Goal: Transaction & Acquisition: Purchase product/service

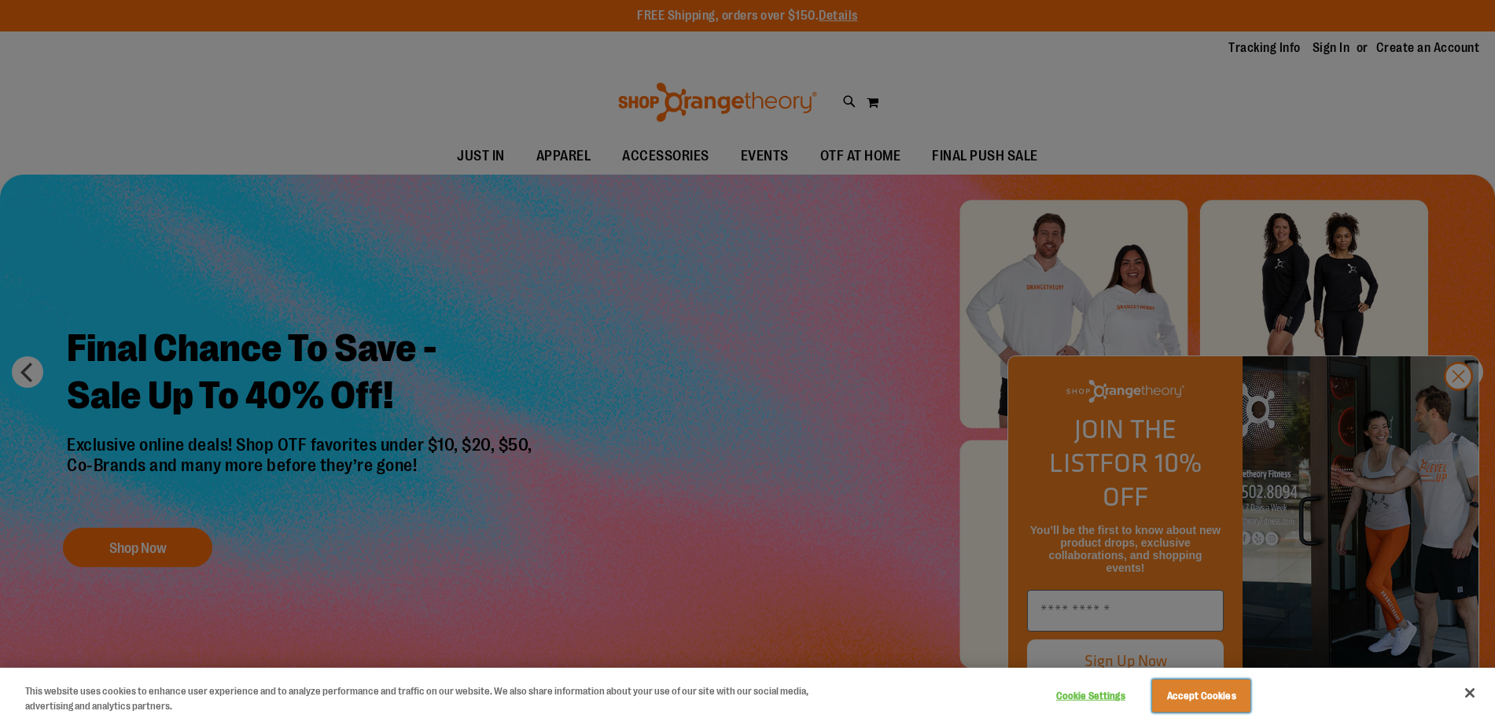
click at [1167, 688] on button "Accept Cookies" at bounding box center [1201, 695] width 98 height 33
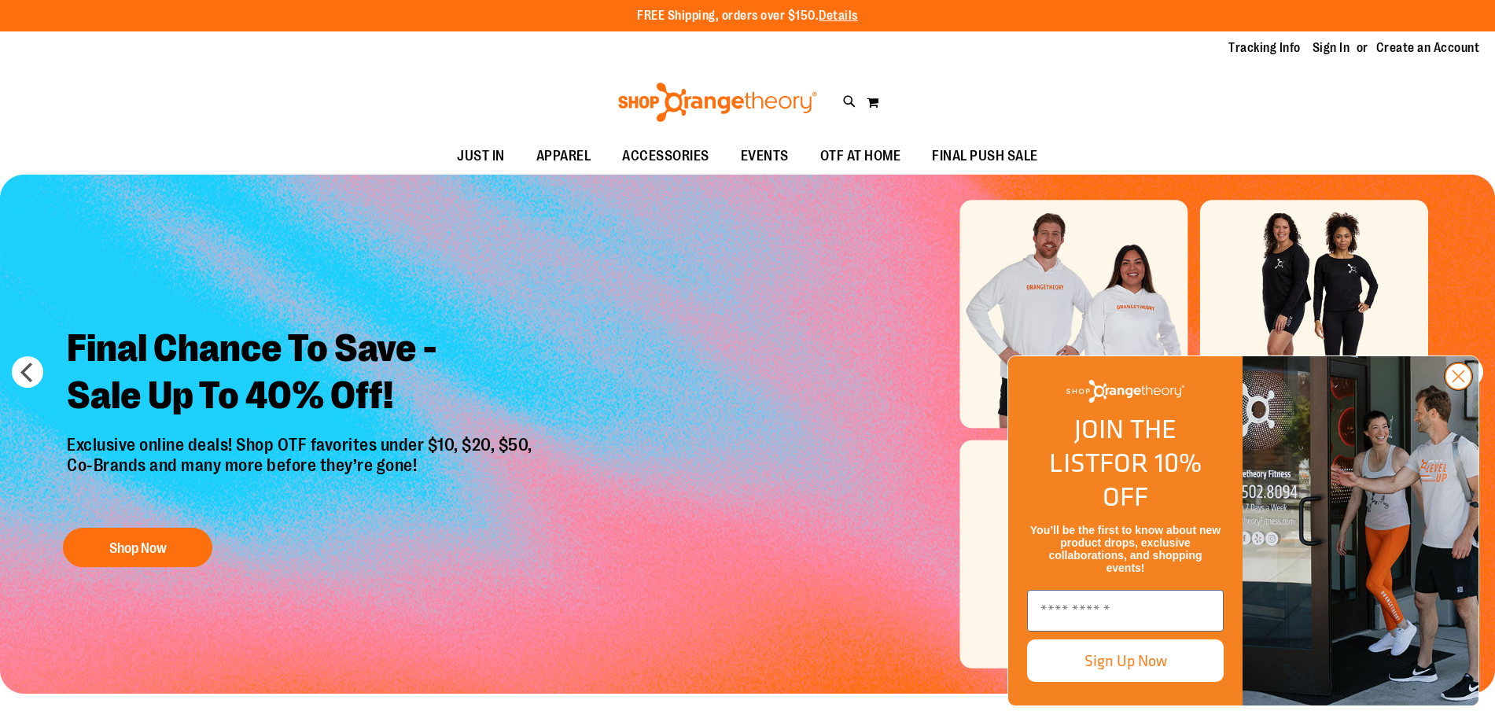
click at [1455, 391] on button "Close dialog" at bounding box center [1458, 376] width 29 height 29
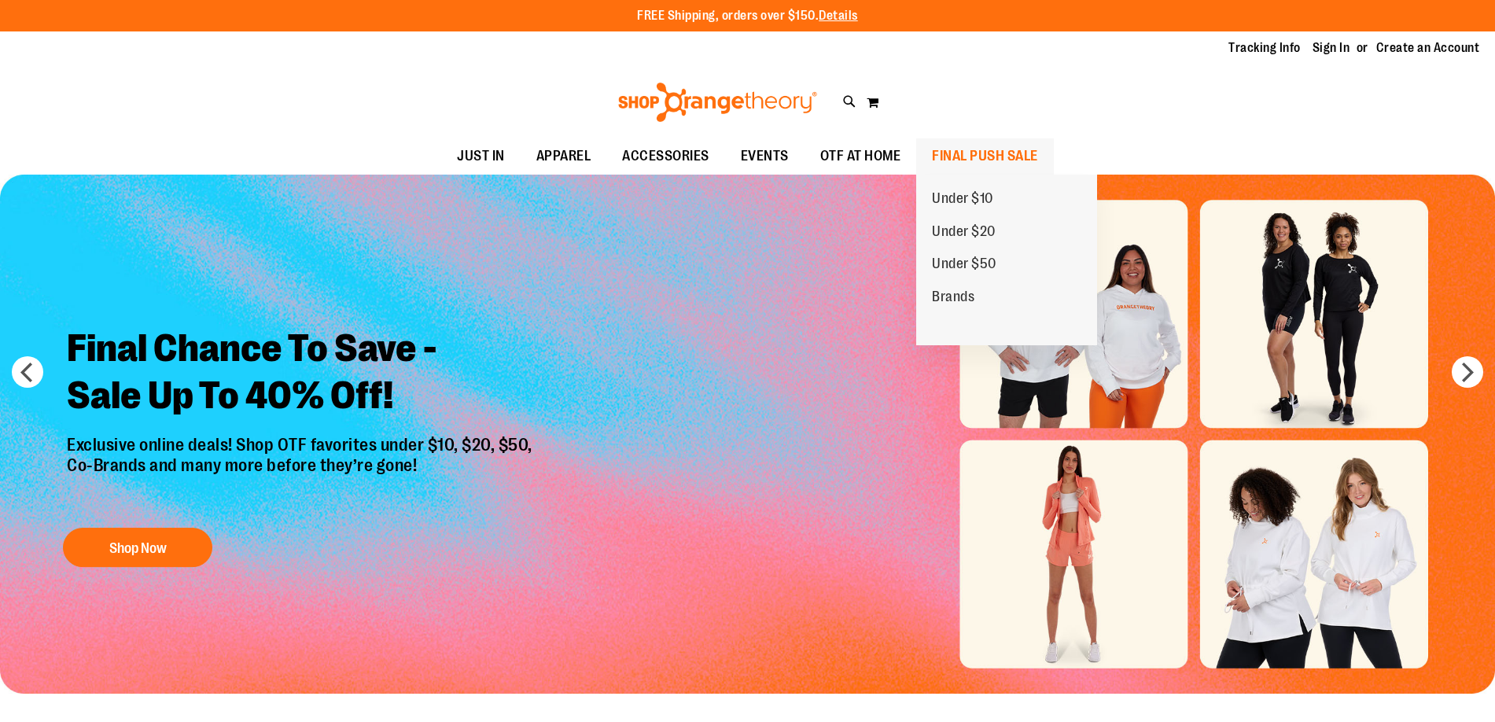
click at [997, 157] on span "FINAL PUSH SALE" at bounding box center [985, 155] width 106 height 35
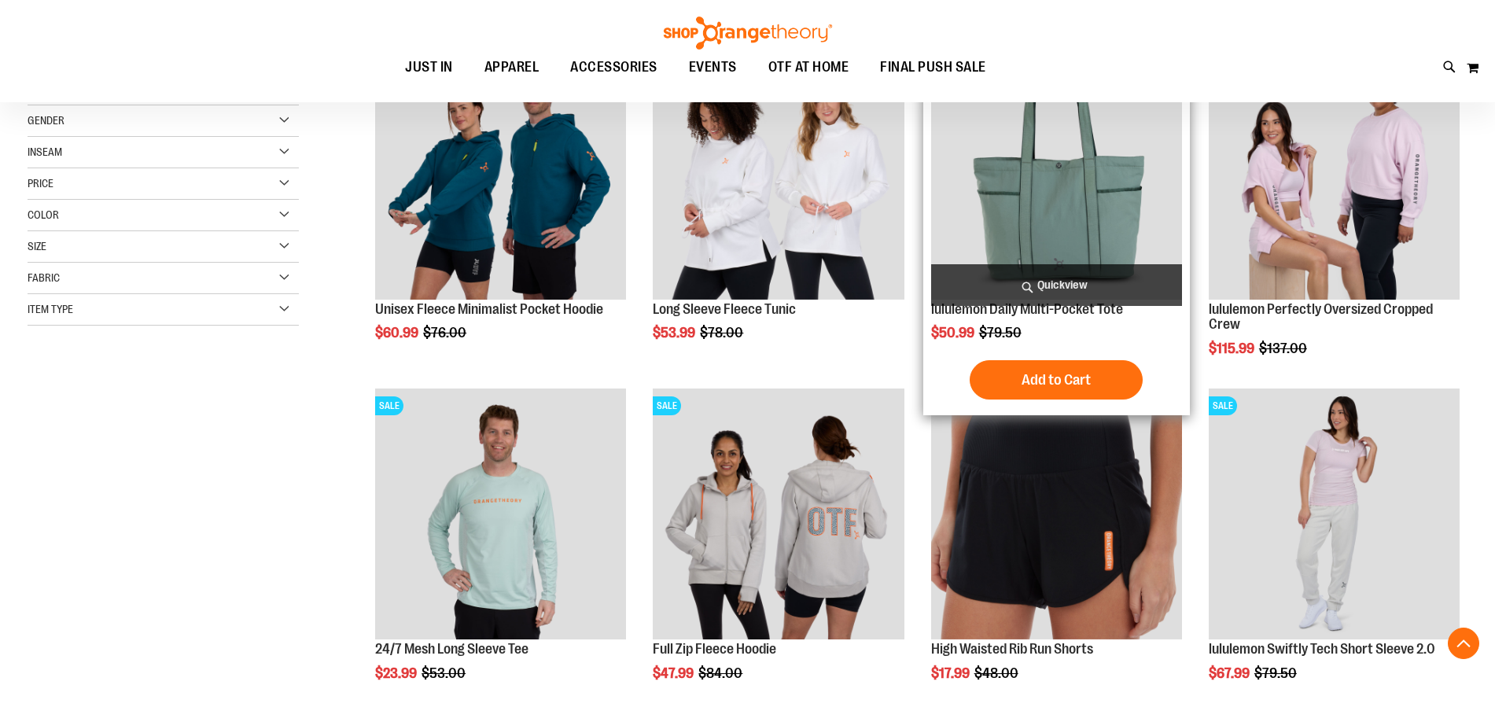
scroll to position [314, 0]
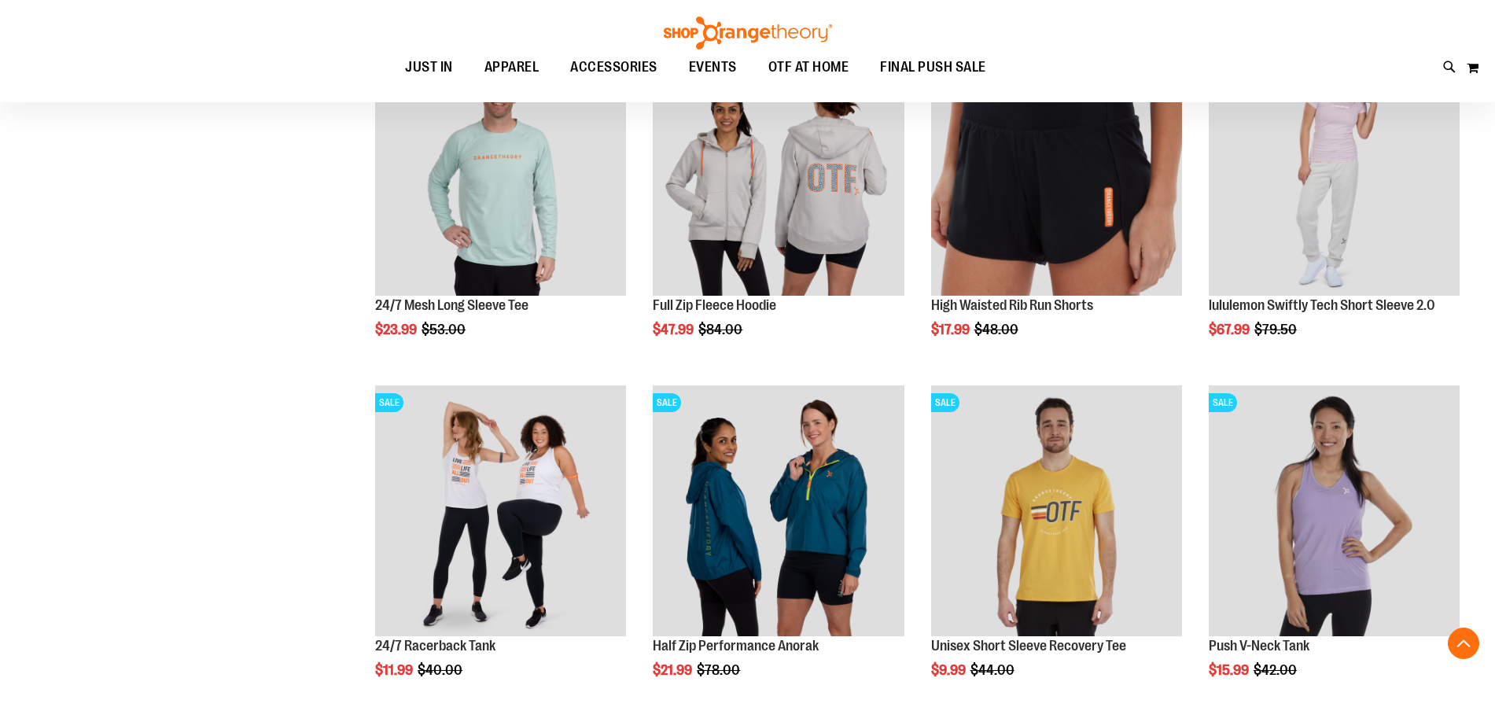
scroll to position [707, 0]
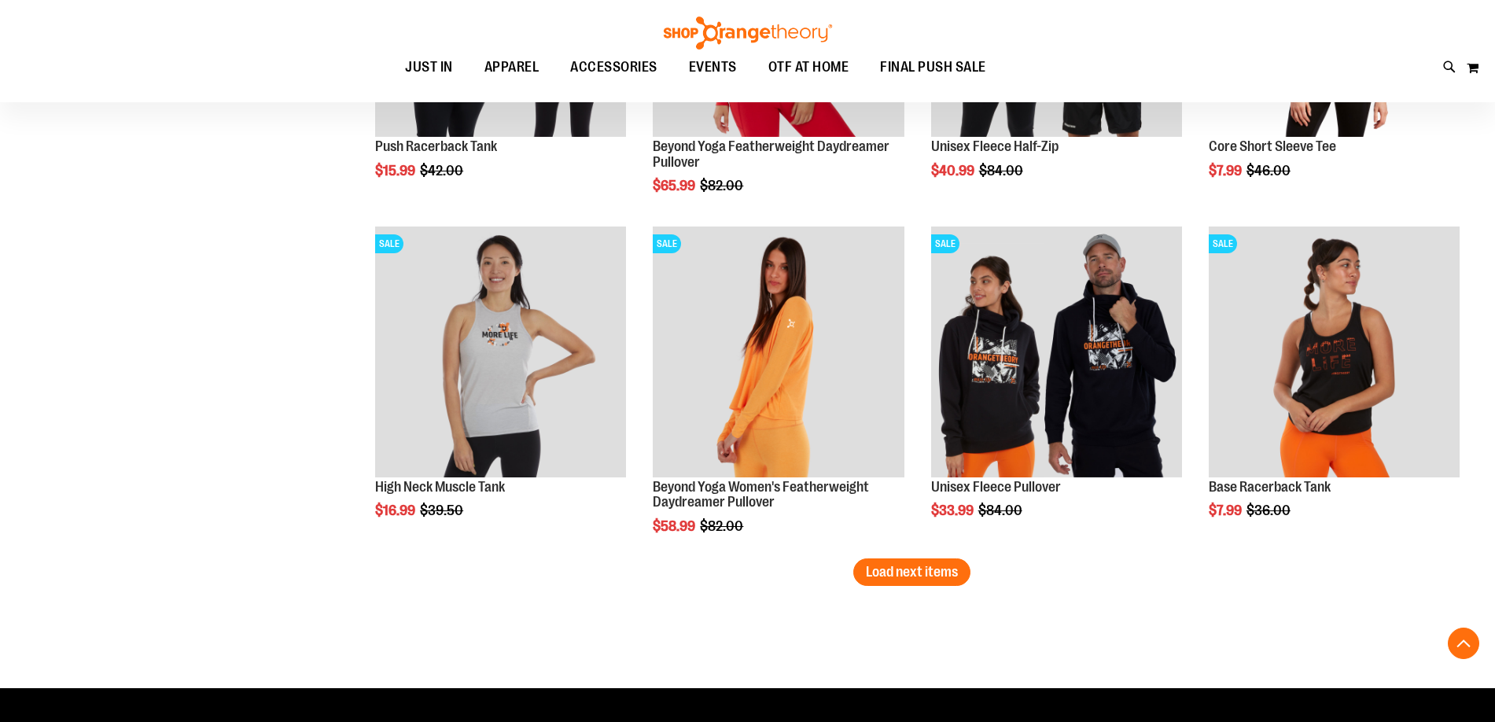
scroll to position [2830, 0]
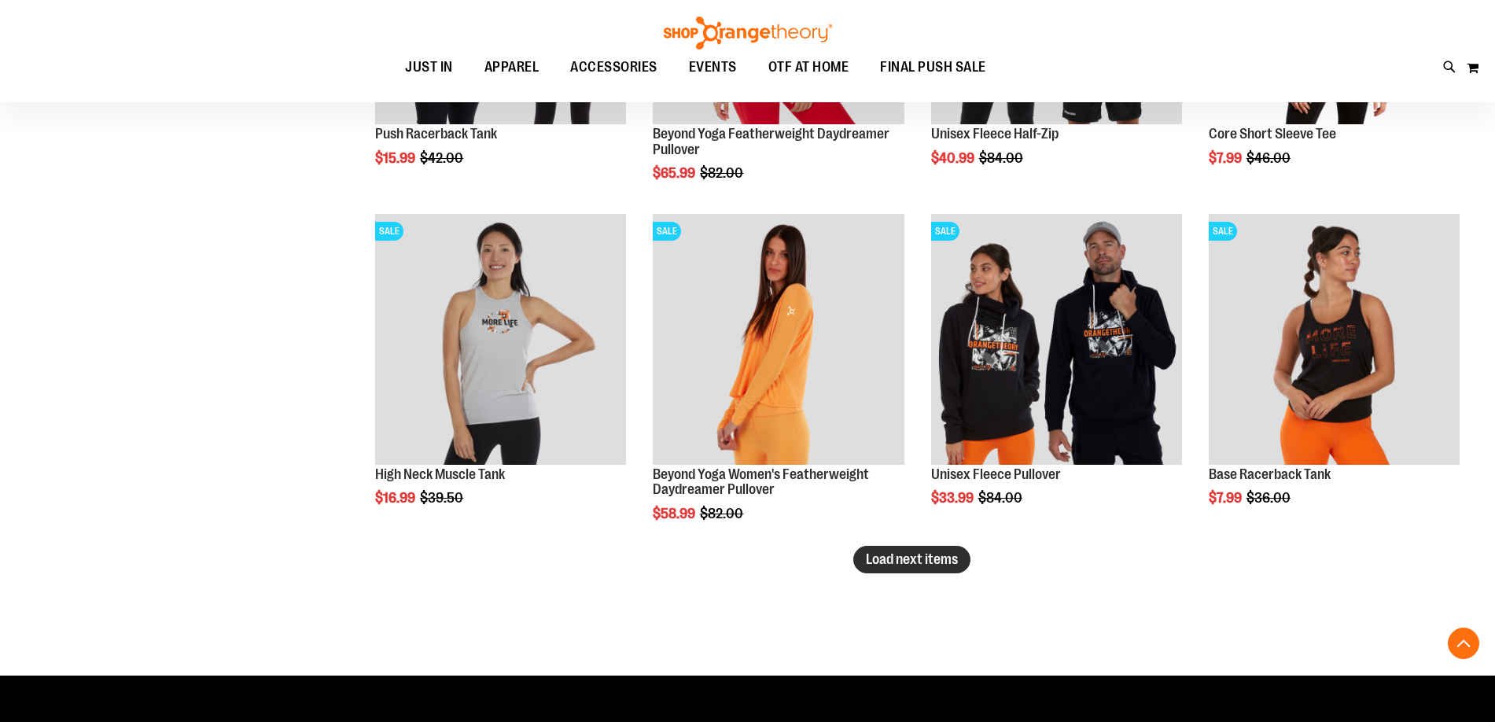
click at [906, 556] on span "Load next items" at bounding box center [912, 559] width 92 height 16
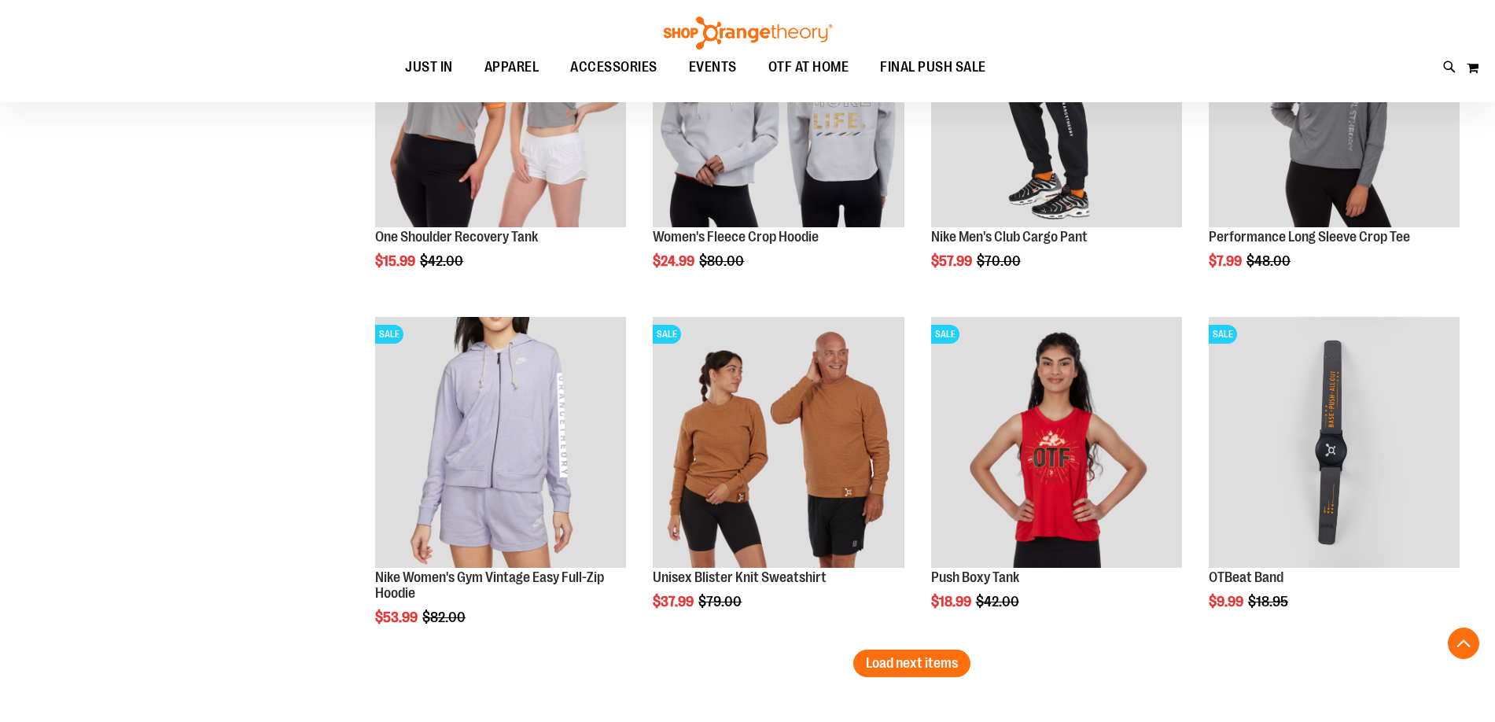
scroll to position [3773, 0]
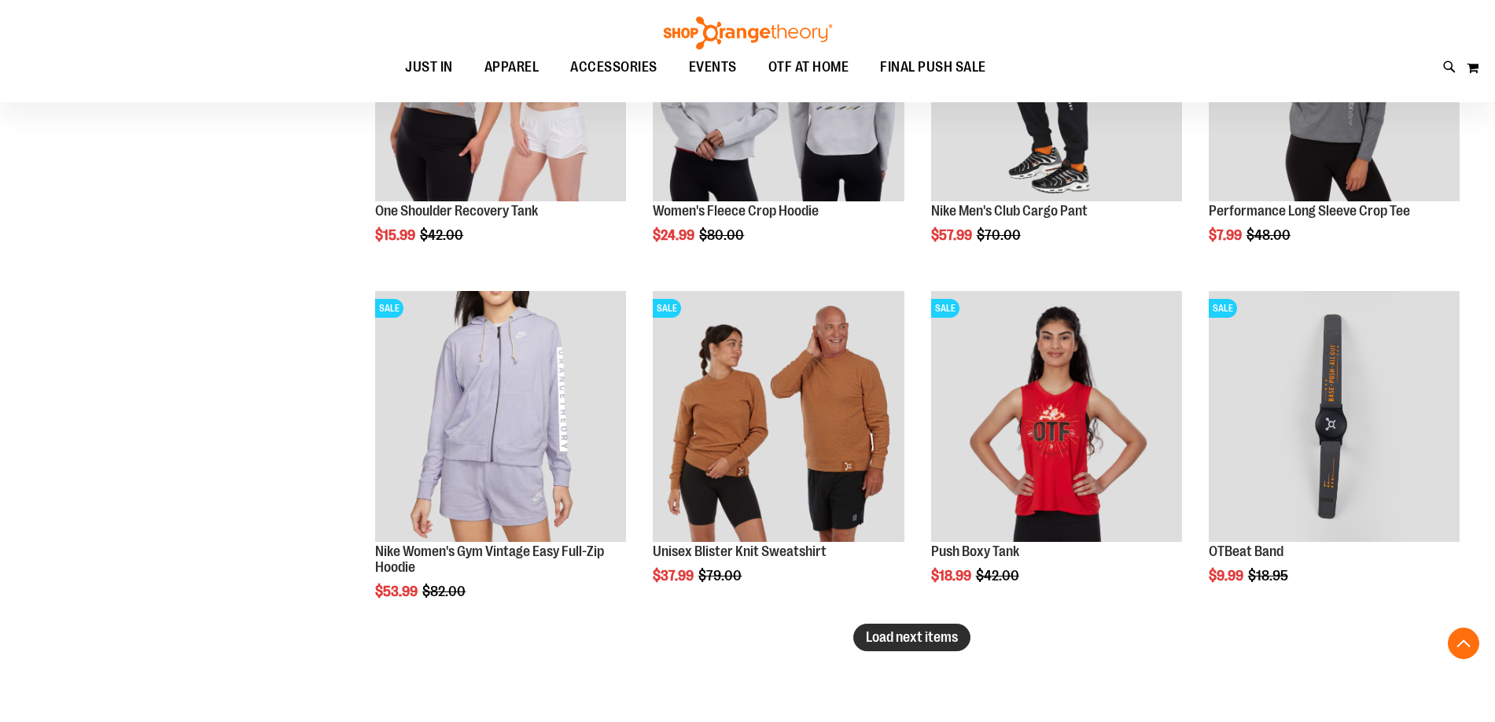
click at [941, 638] on span "Load next items" at bounding box center [912, 637] width 92 height 16
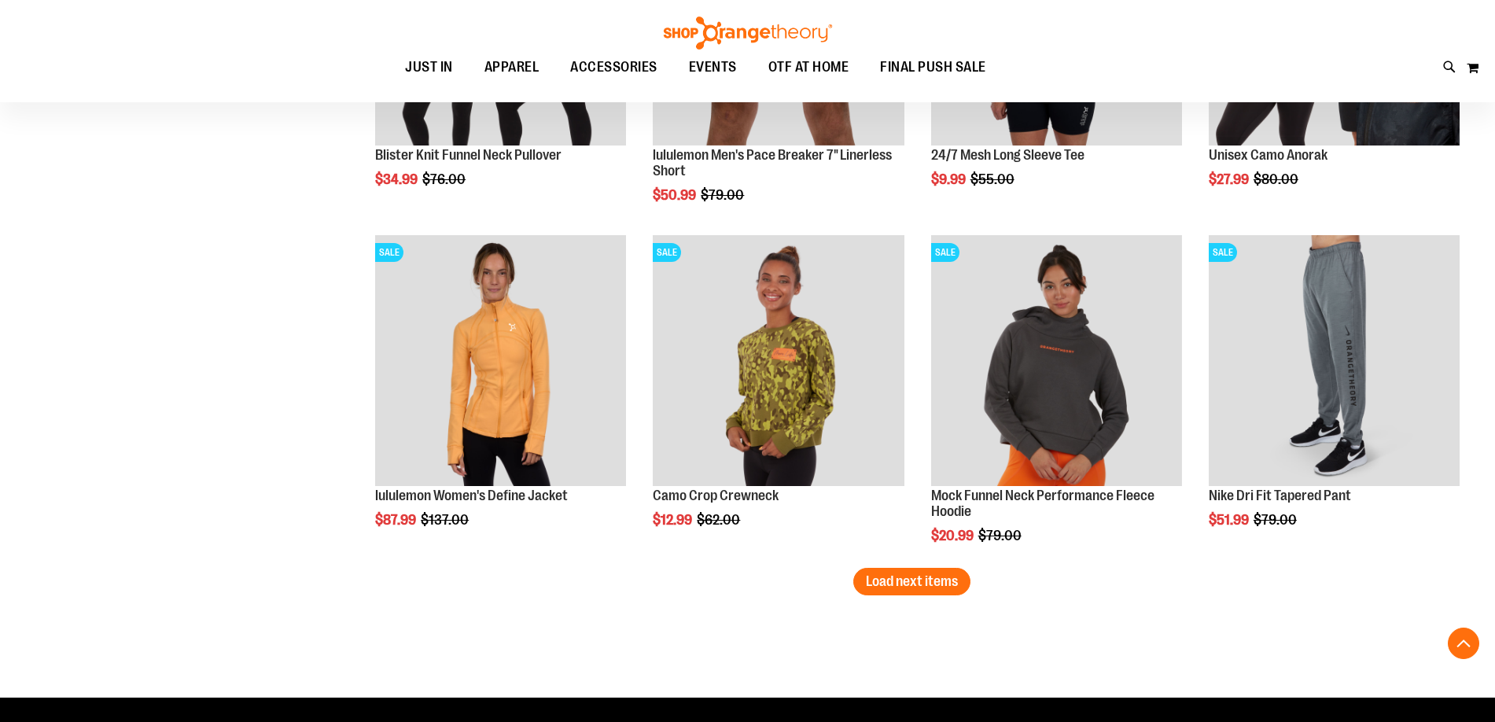
scroll to position [4874, 0]
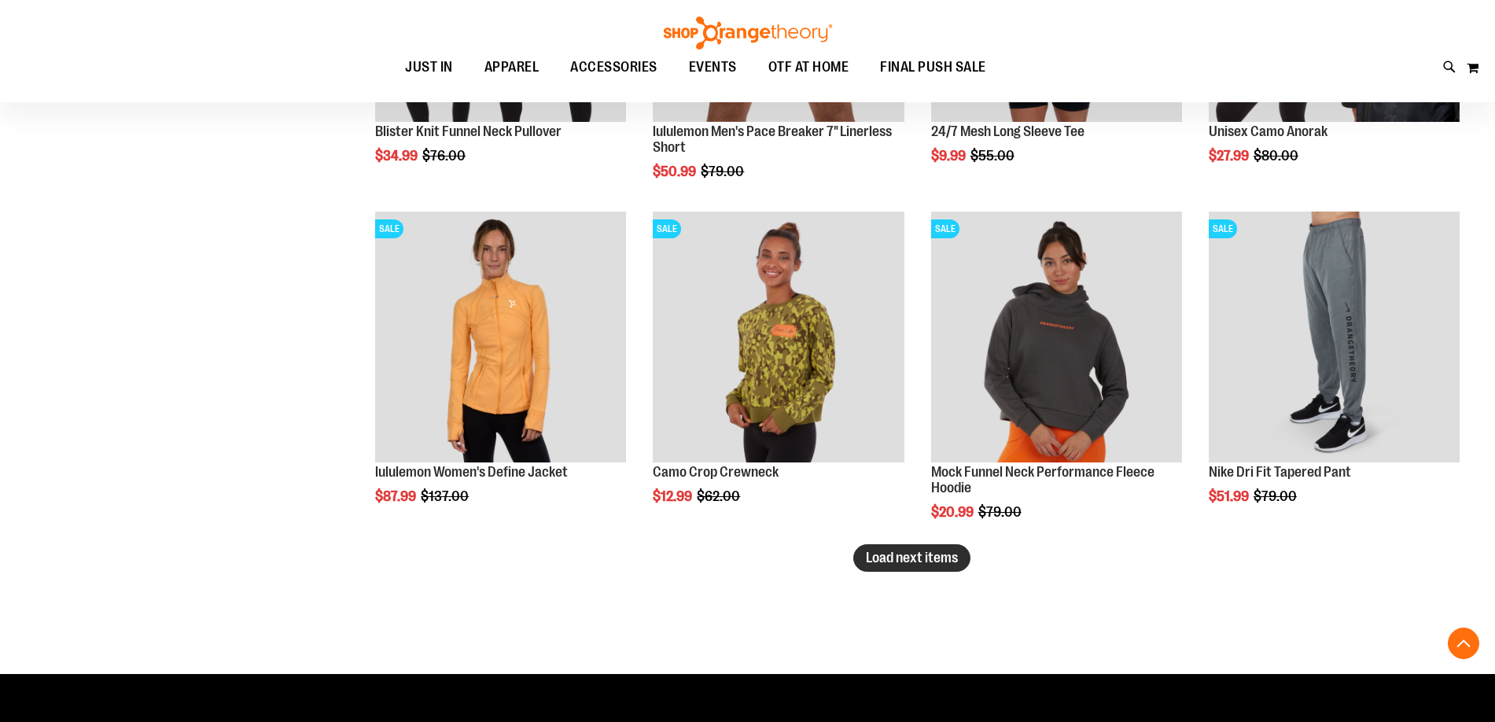
click at [924, 565] on button "Load next items" at bounding box center [911, 558] width 117 height 28
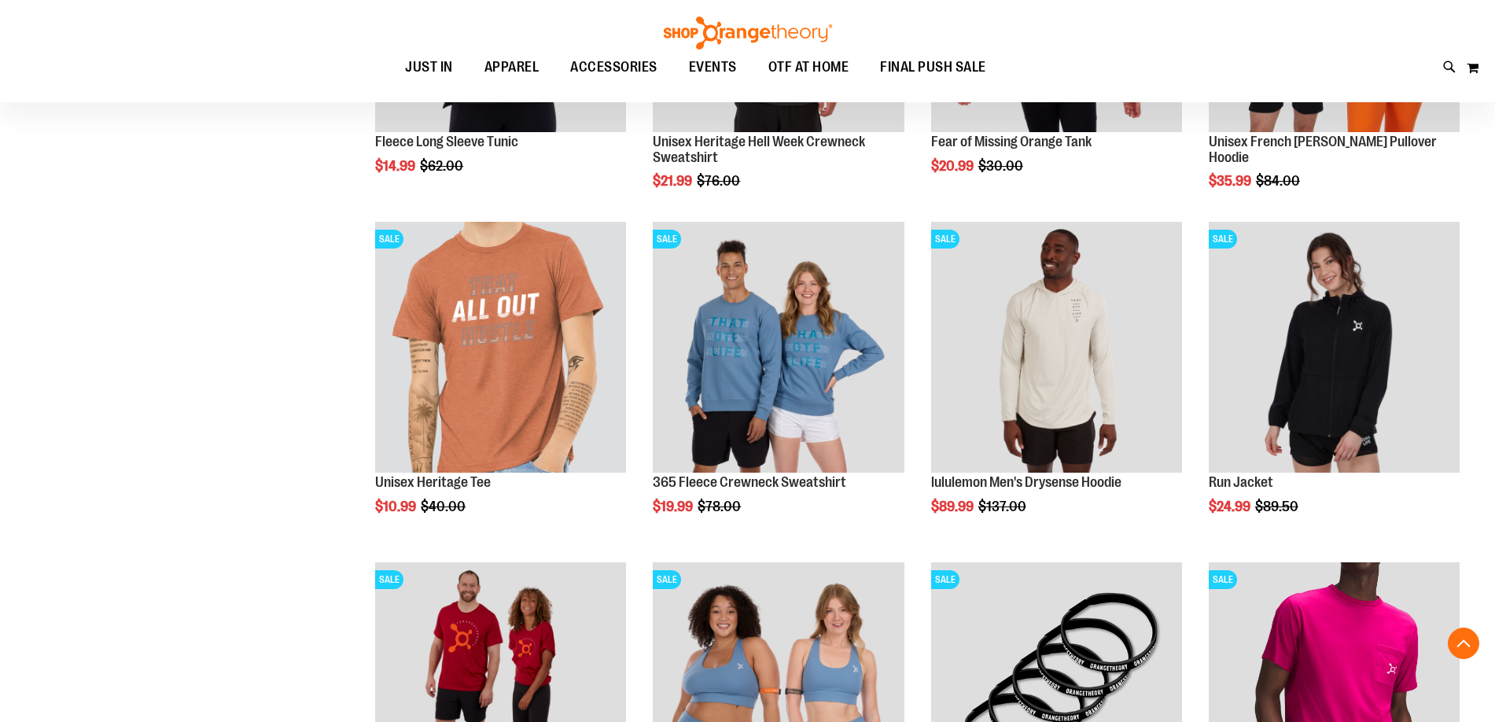
scroll to position [5582, 0]
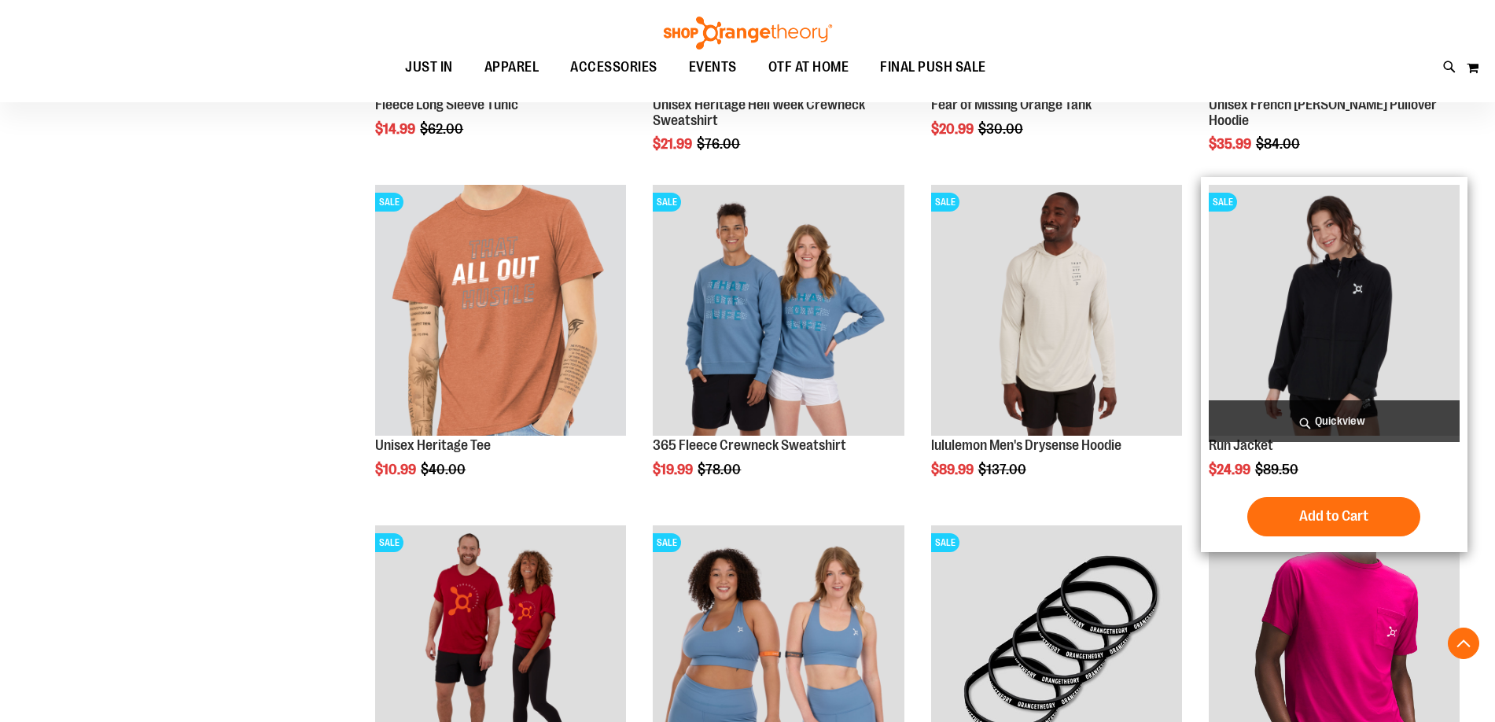
click at [1404, 301] on img "product" at bounding box center [1334, 310] width 251 height 251
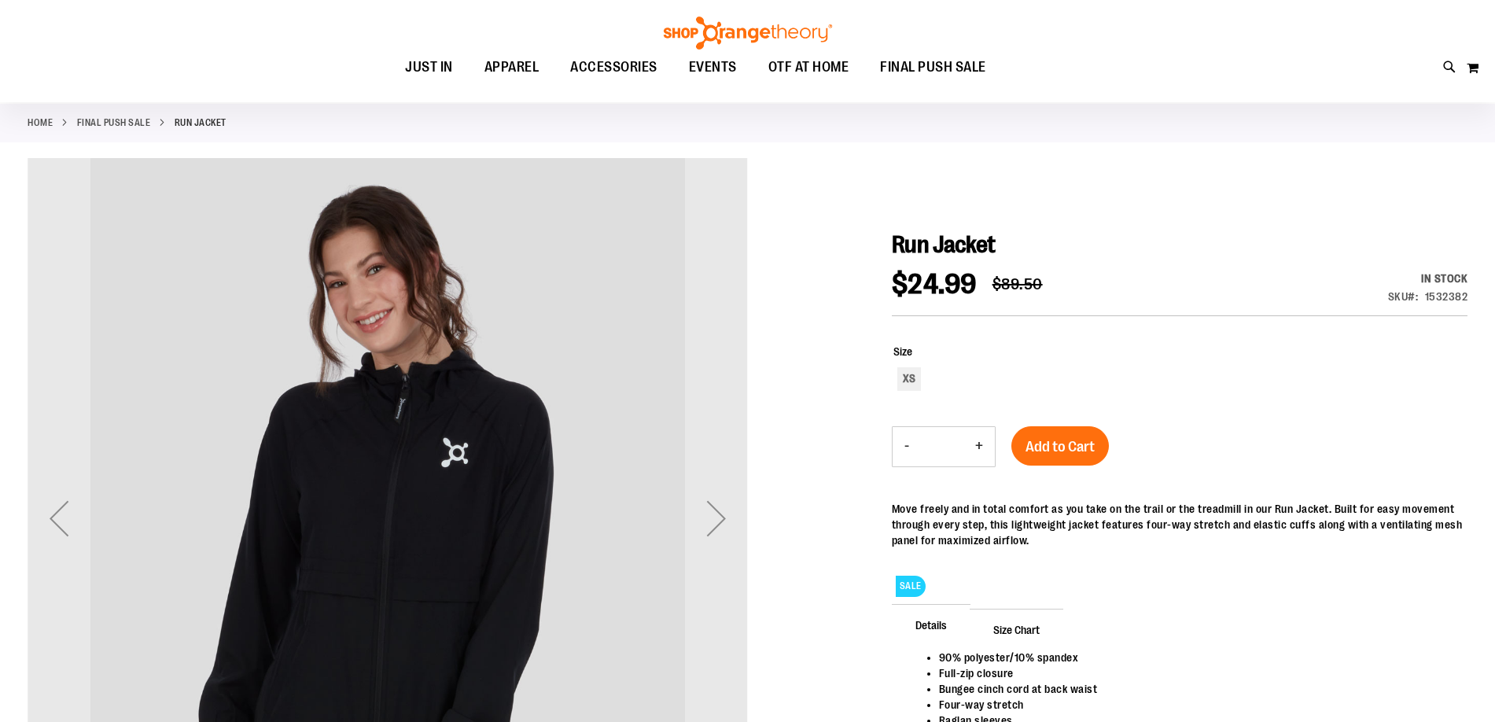
scroll to position [235, 0]
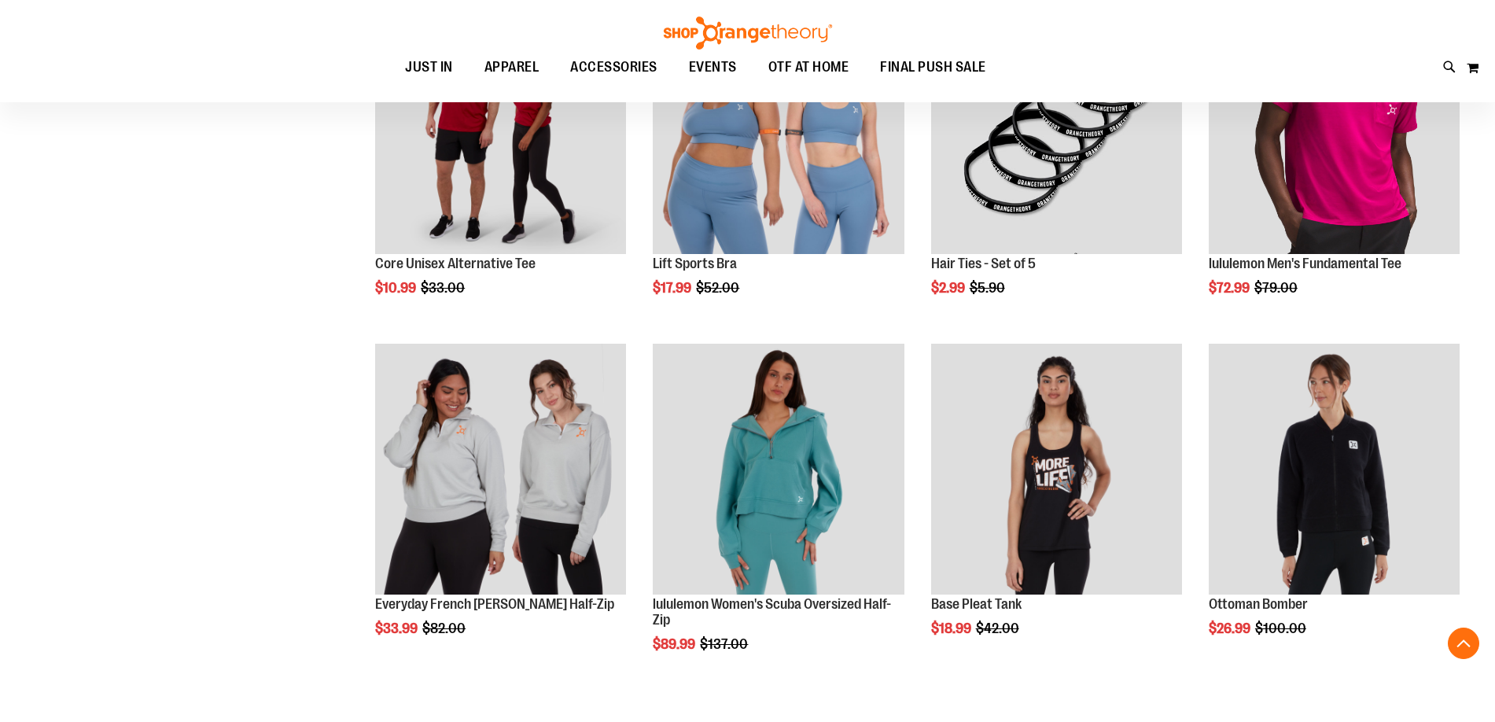
scroll to position [1000, 0]
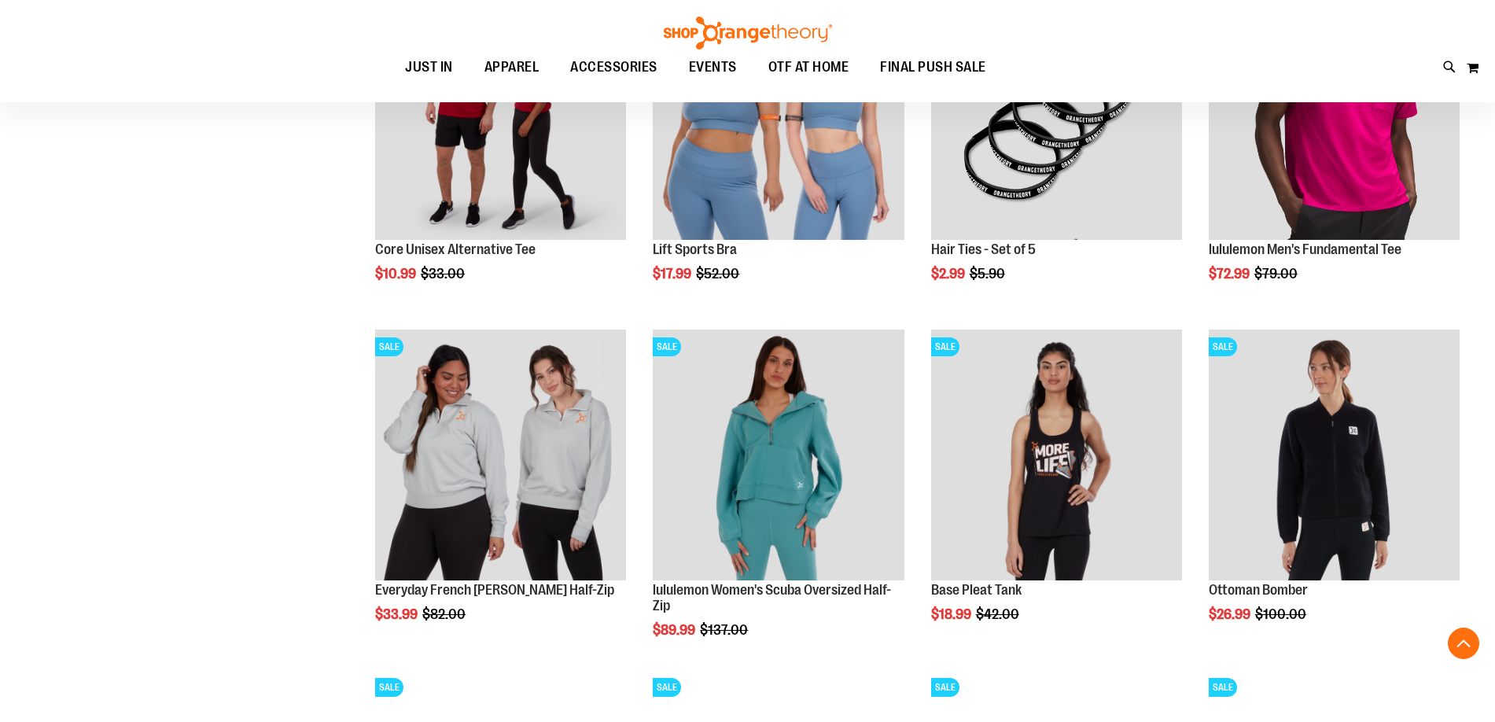
scroll to position [1079, 0]
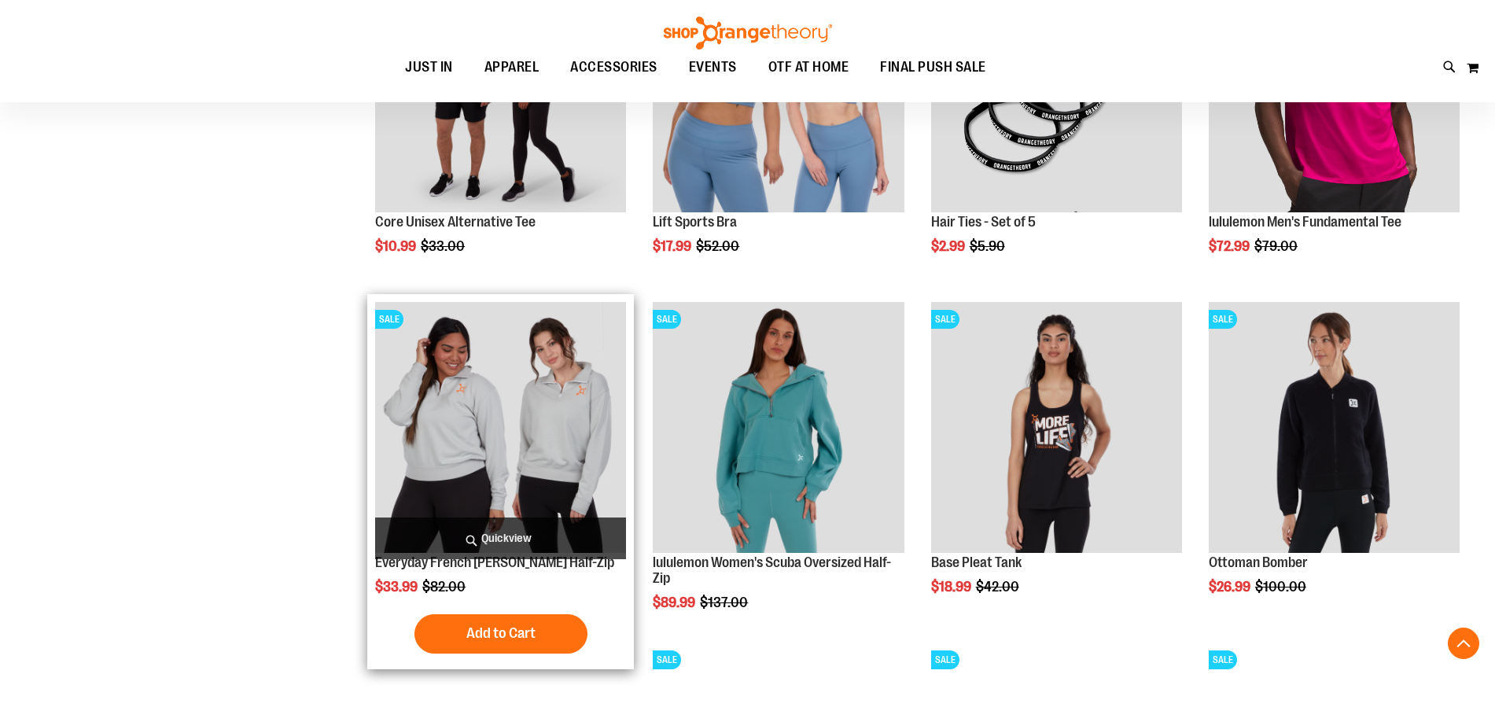
click at [488, 428] on img "product" at bounding box center [500, 427] width 251 height 251
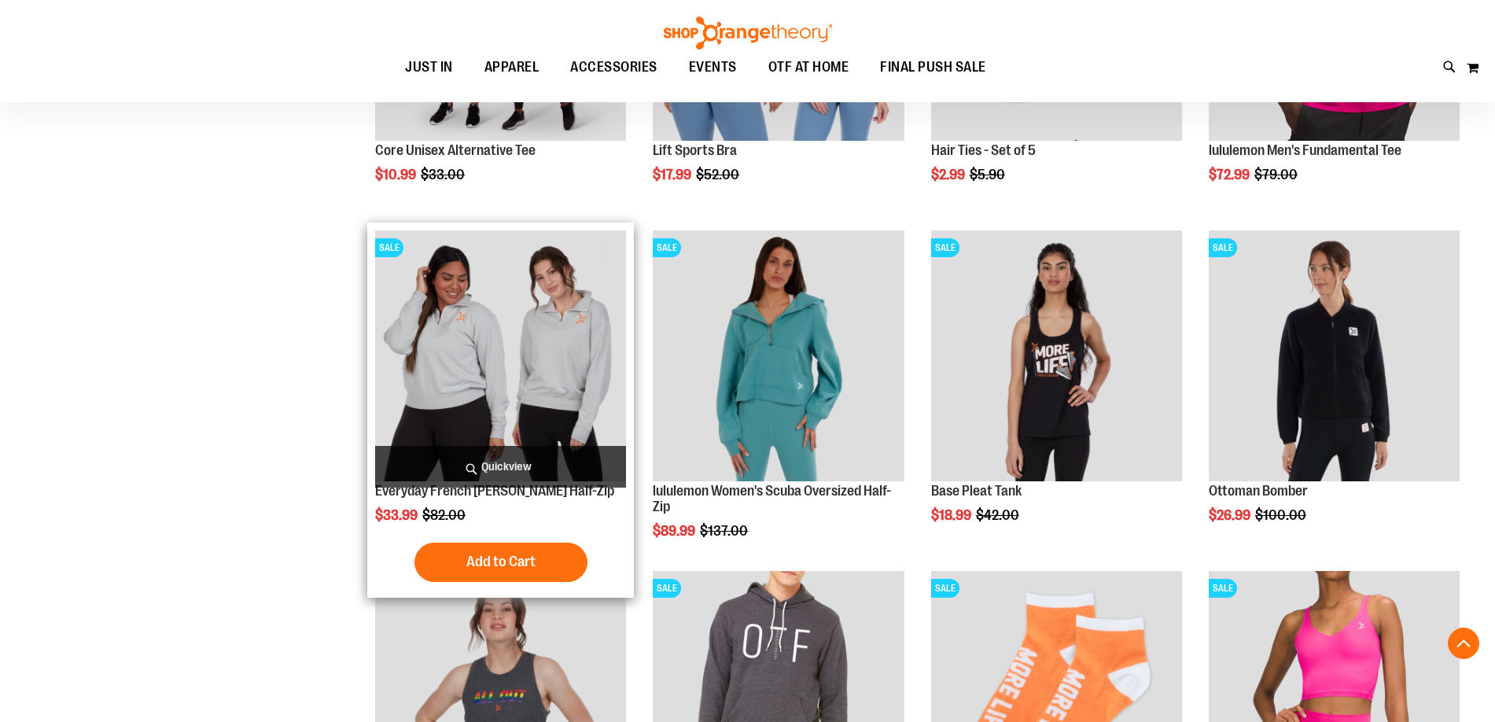
scroll to position [1258, 0]
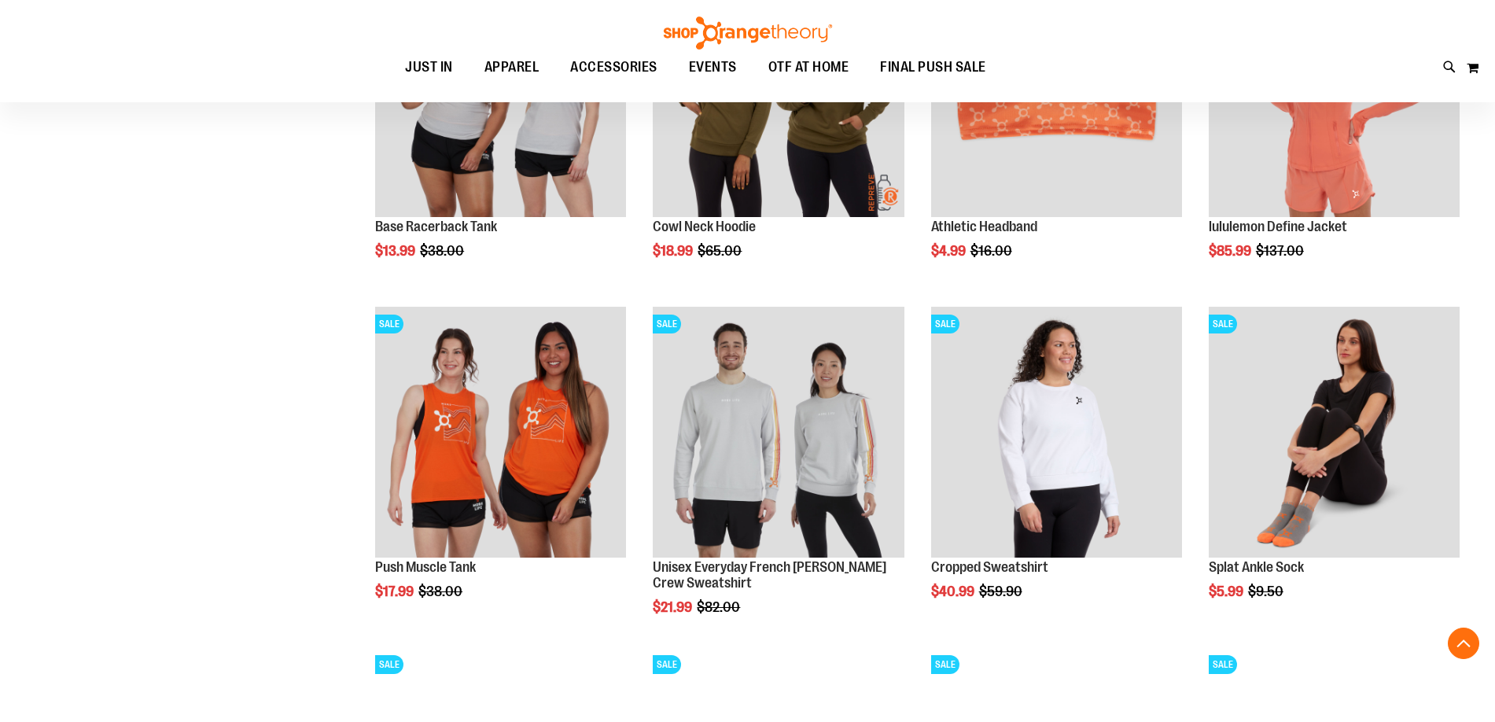
scroll to position [1079, 0]
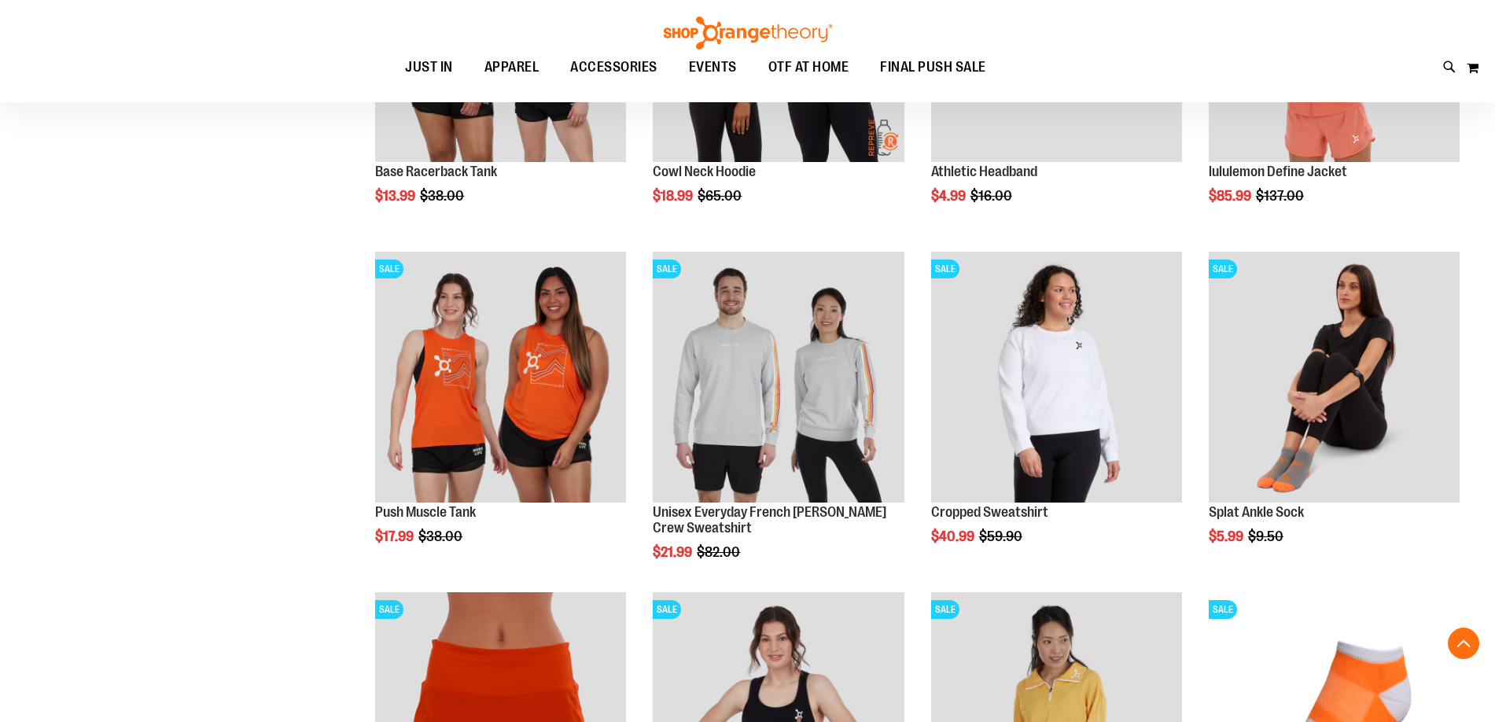
scroll to position [1157, 0]
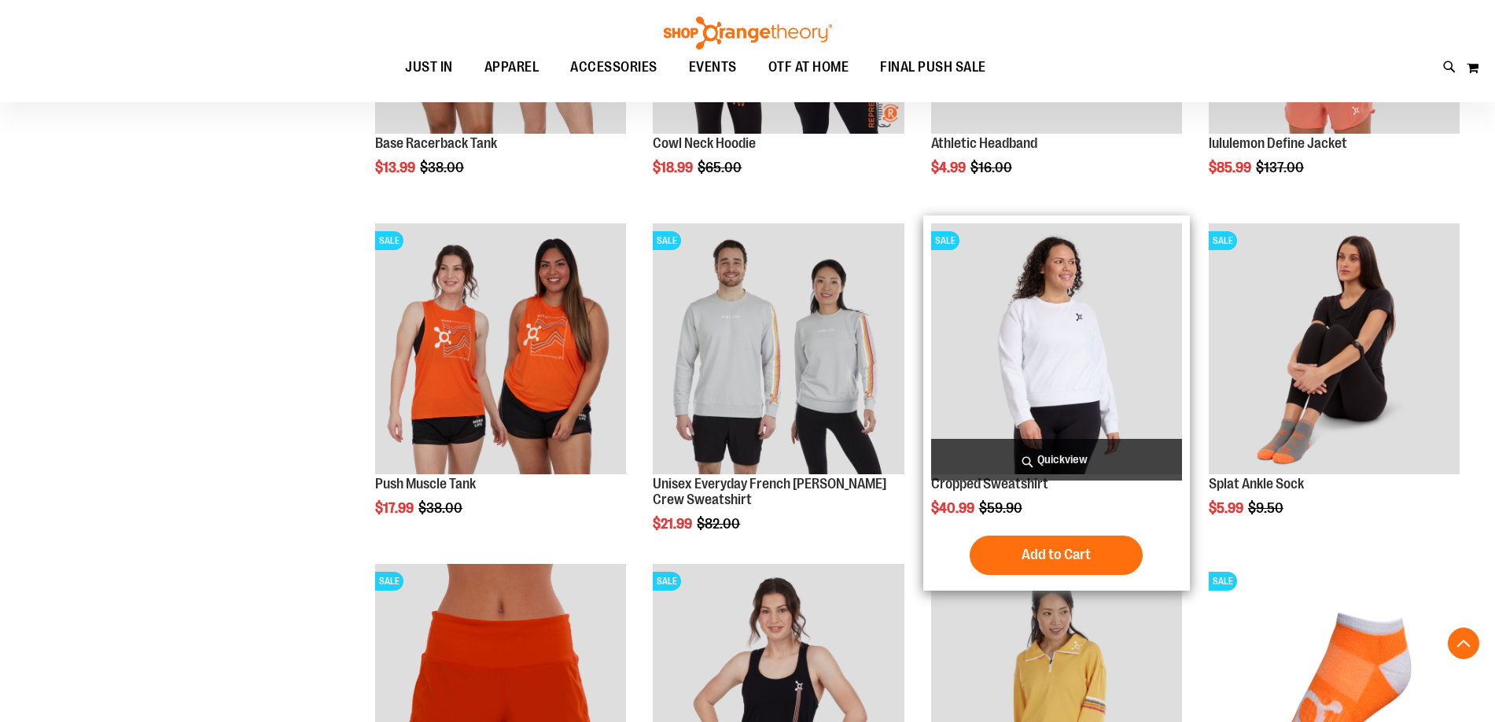
click at [1027, 330] on img "product" at bounding box center [1056, 348] width 251 height 251
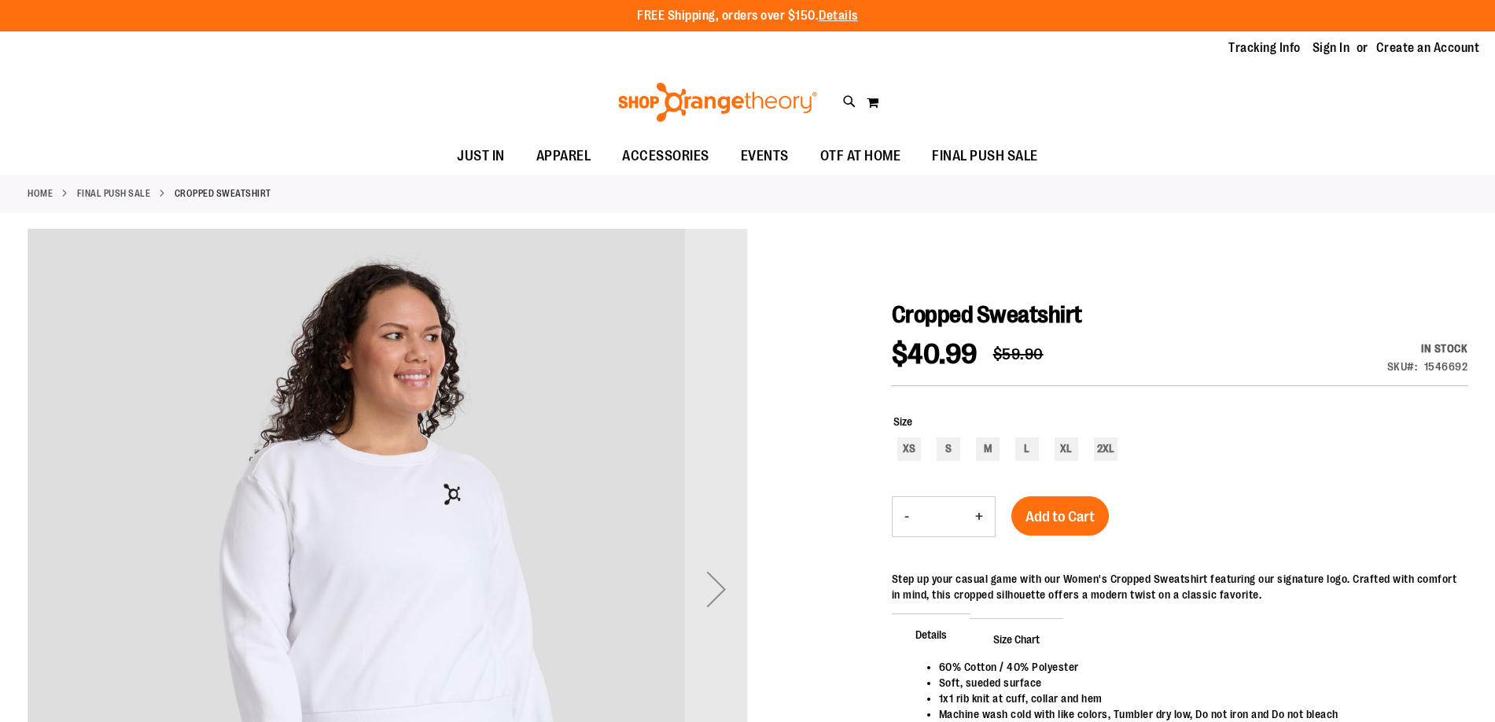
click at [1057, 373] on div "$40.99 Regular Price $59.90" at bounding box center [975, 362] width 167 height 45
click at [710, 595] on div "Next" at bounding box center [716, 588] width 63 height 63
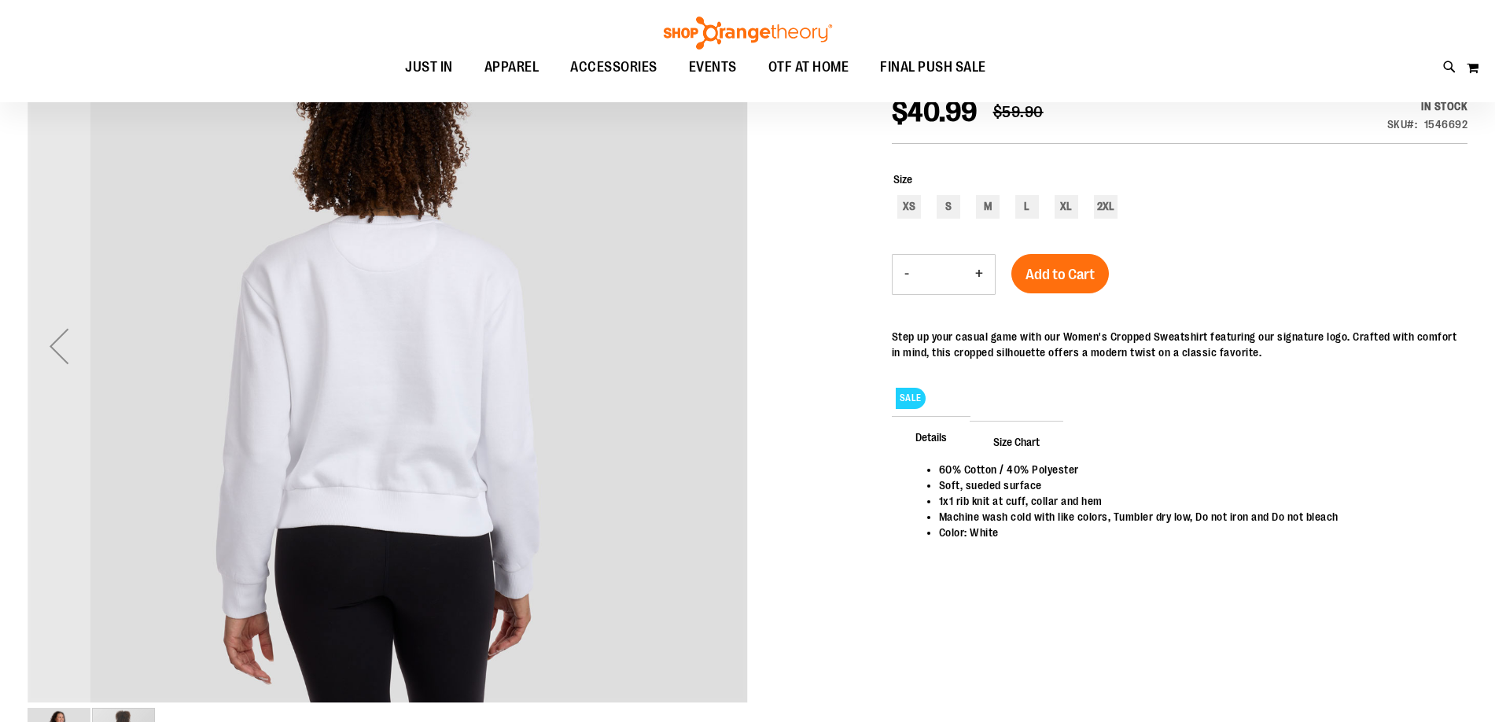
scroll to position [156, 0]
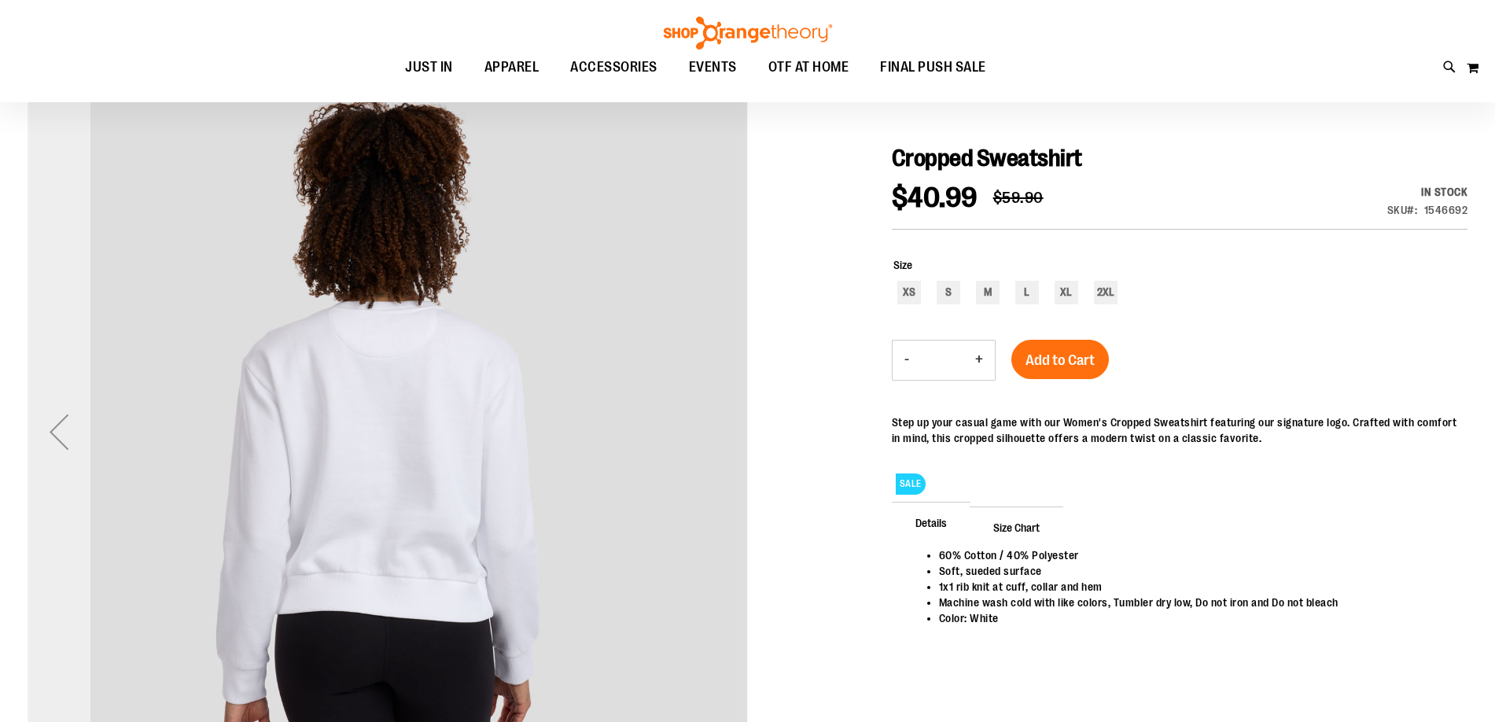
click at [64, 436] on div "Previous" at bounding box center [59, 431] width 63 height 63
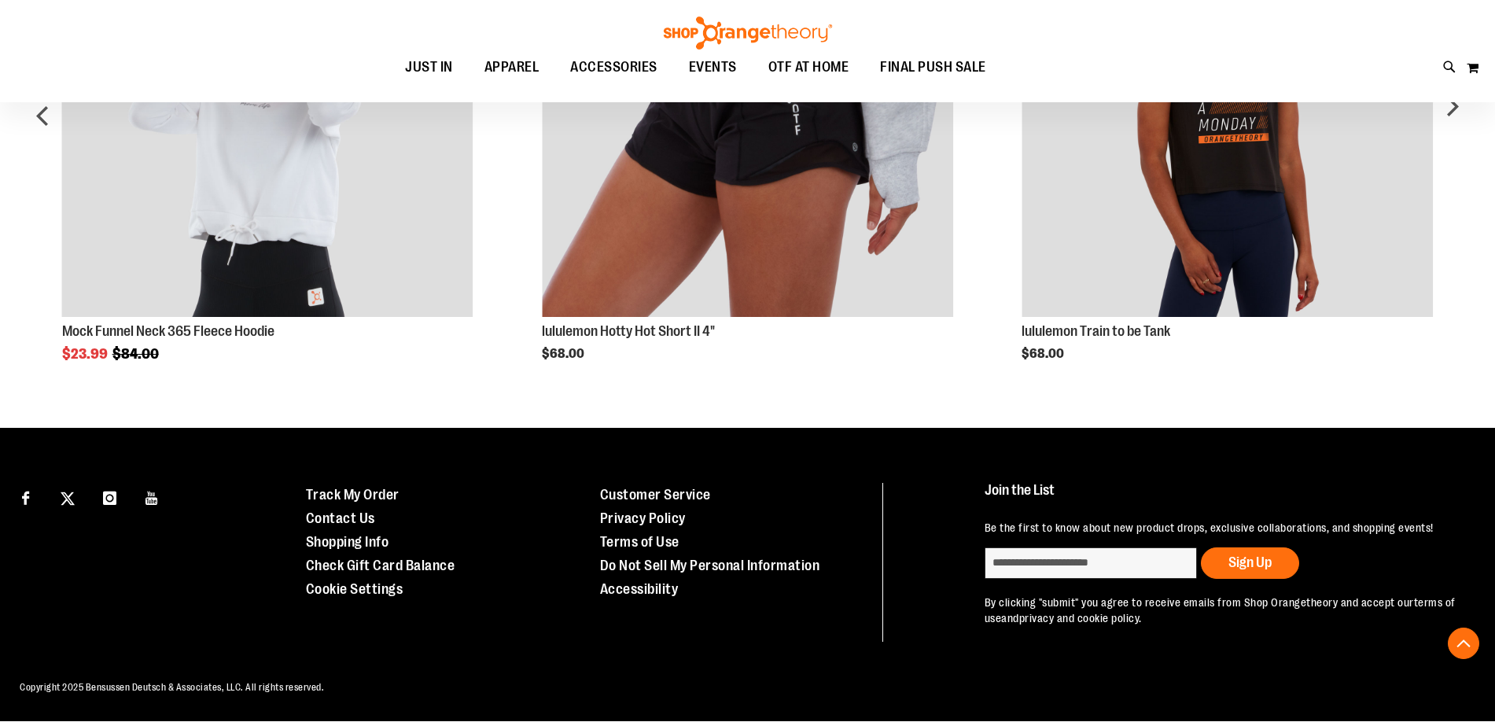
scroll to position [832, 0]
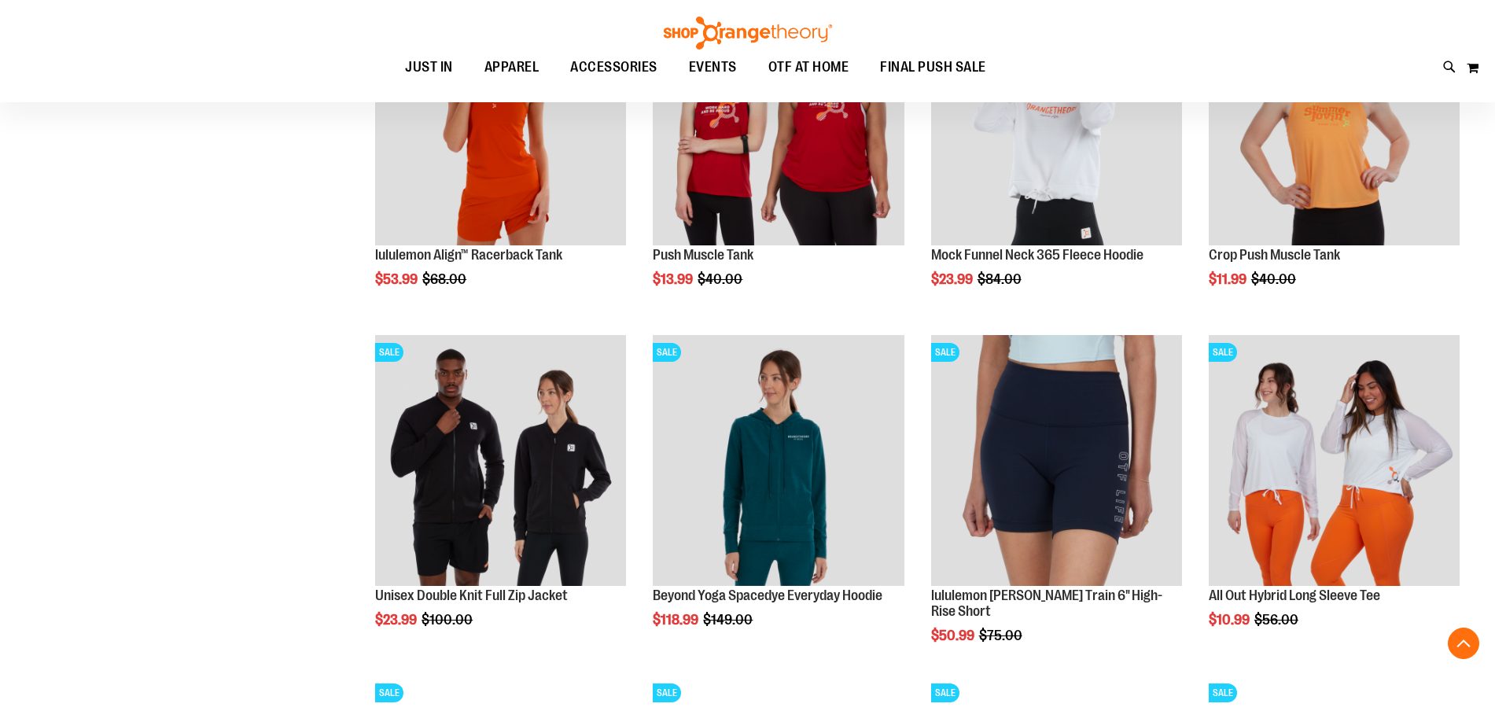
scroll to position [1180, 0]
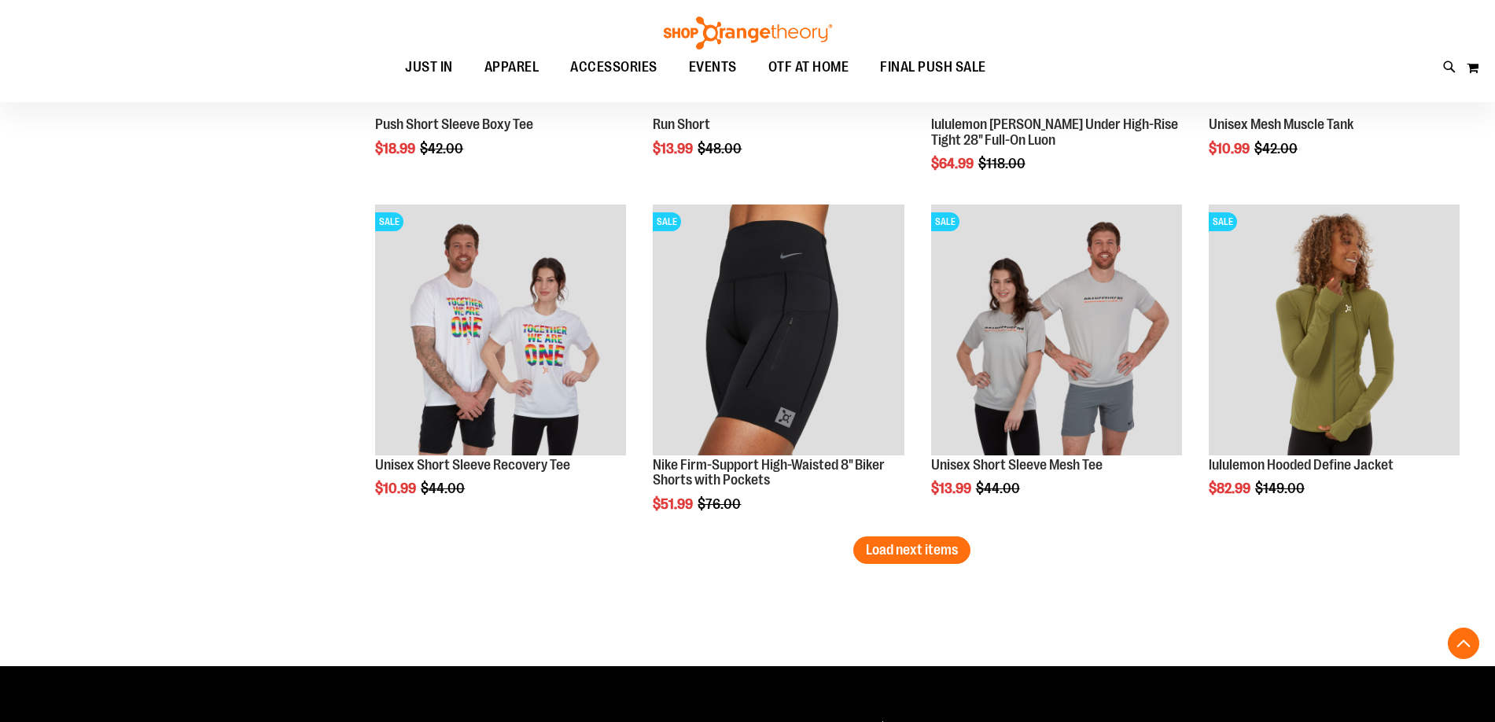
scroll to position [2674, 0]
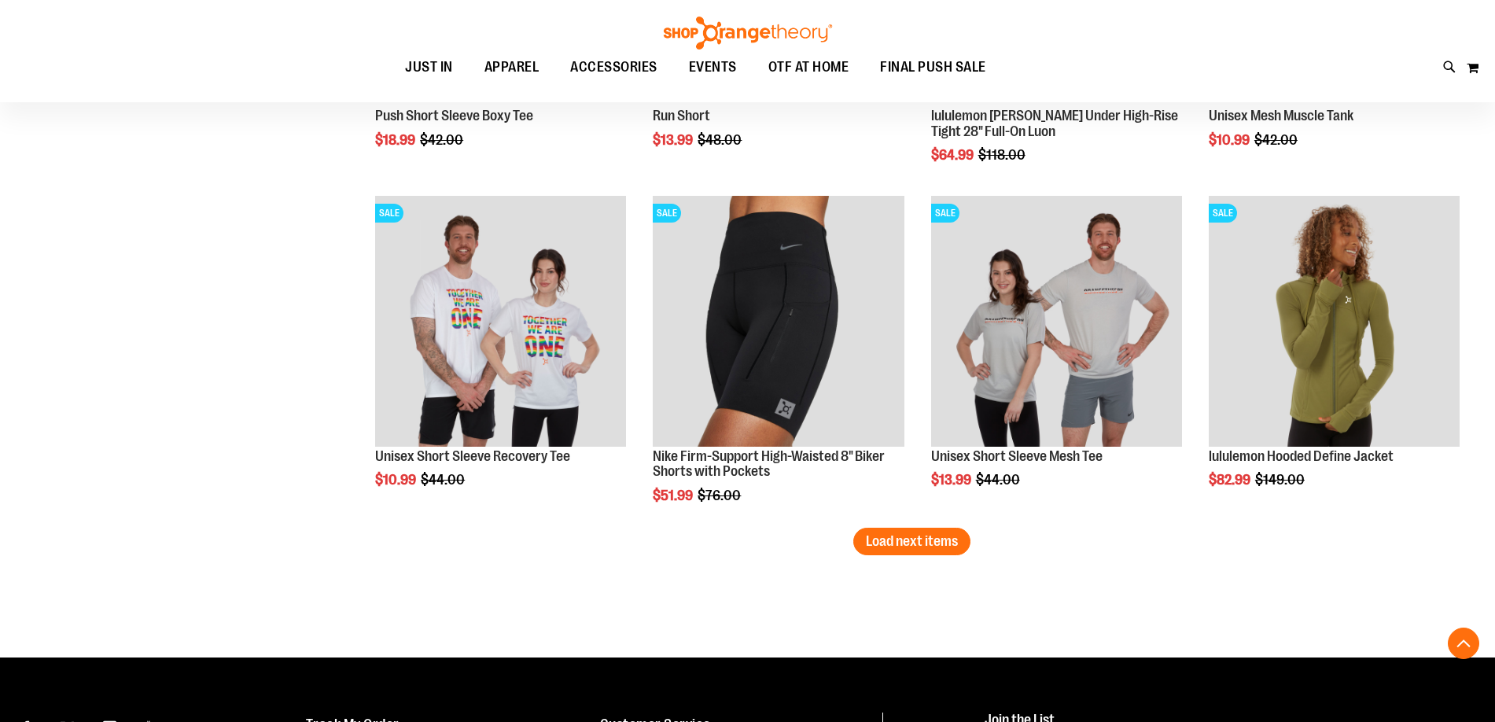
click at [917, 547] on span "Load next items" at bounding box center [912, 541] width 92 height 16
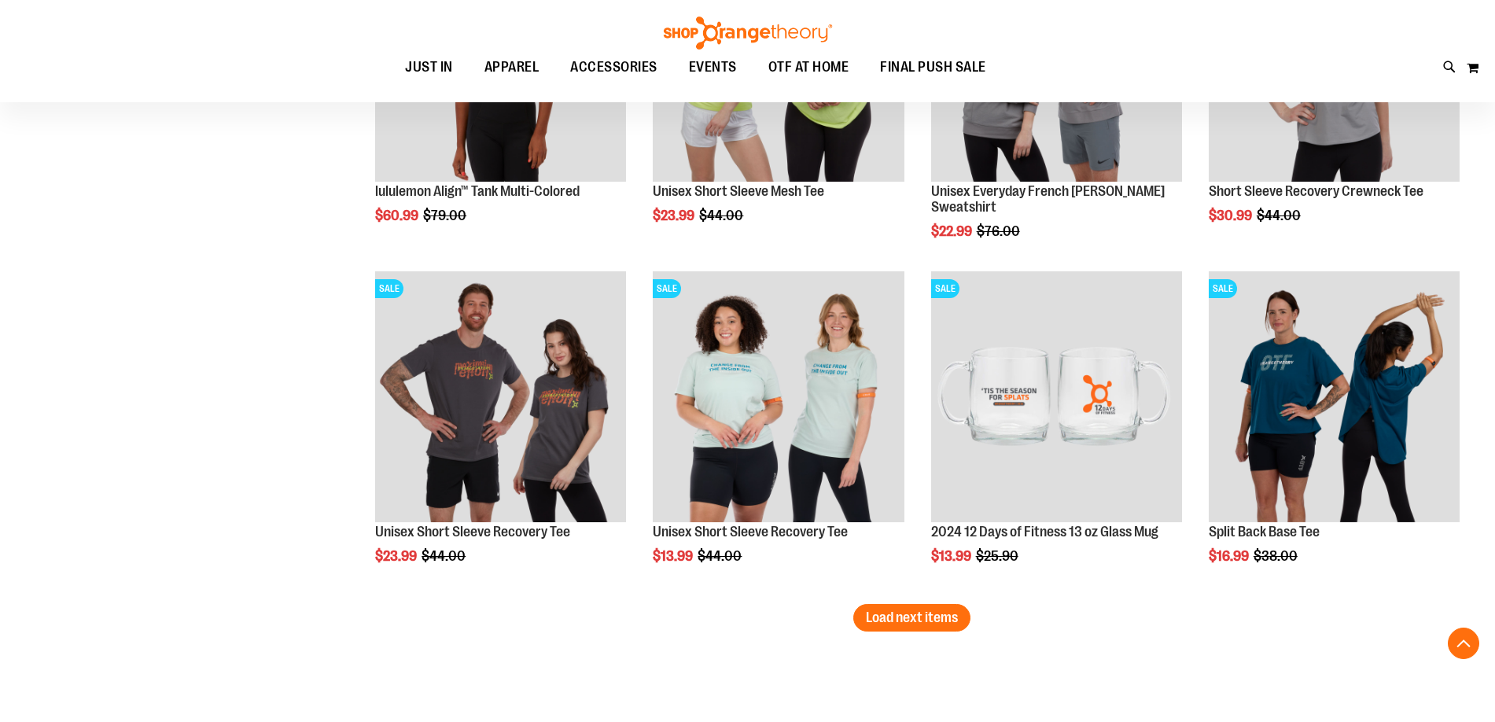
scroll to position [3696, 0]
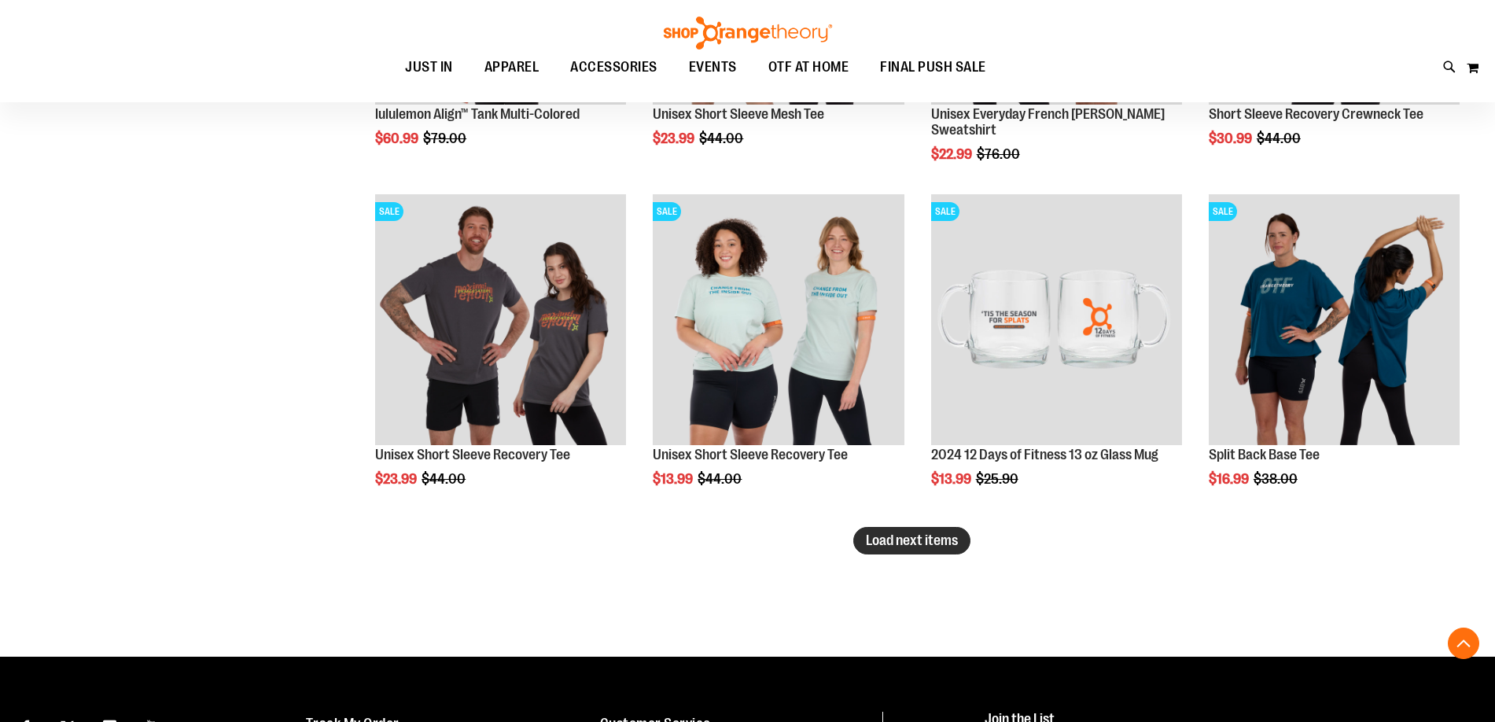
click at [909, 544] on span "Load next items" at bounding box center [912, 540] width 92 height 16
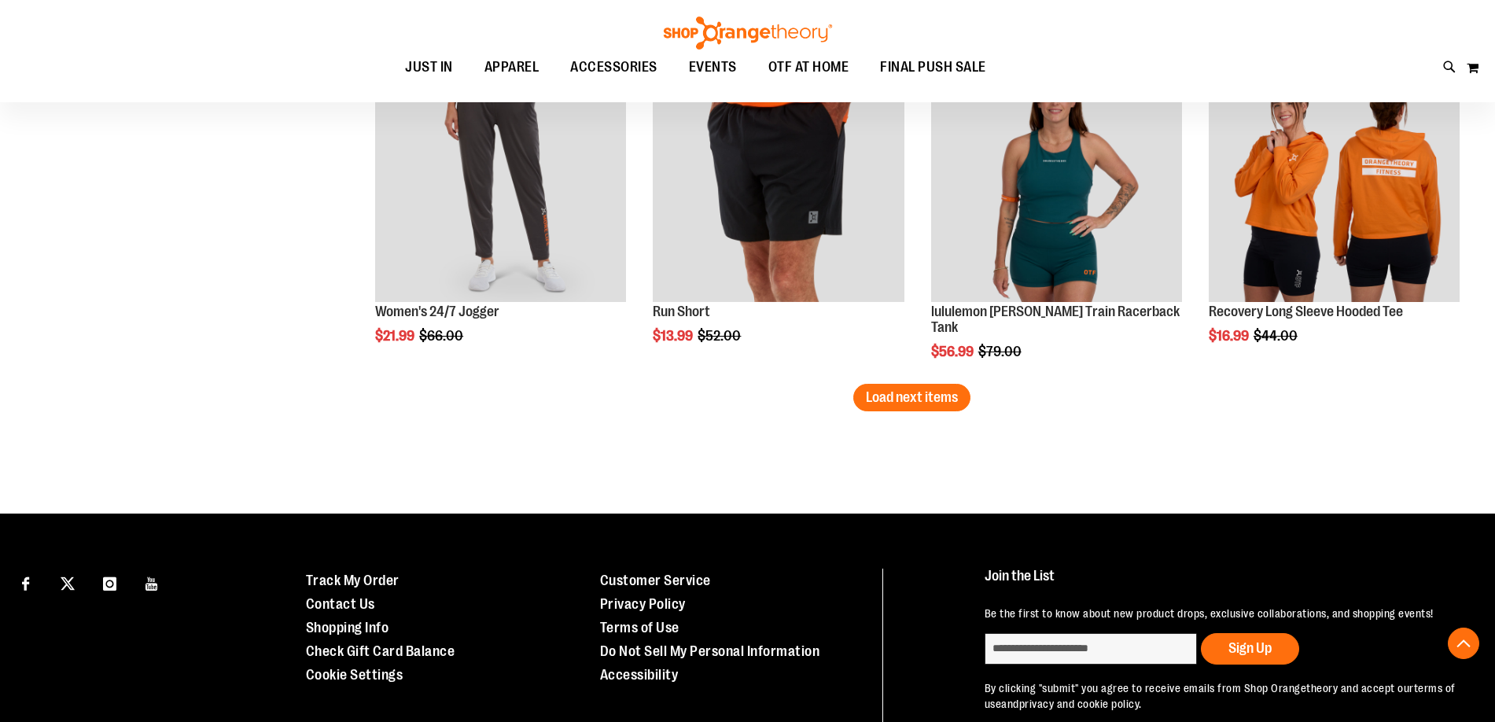
scroll to position [4876, 0]
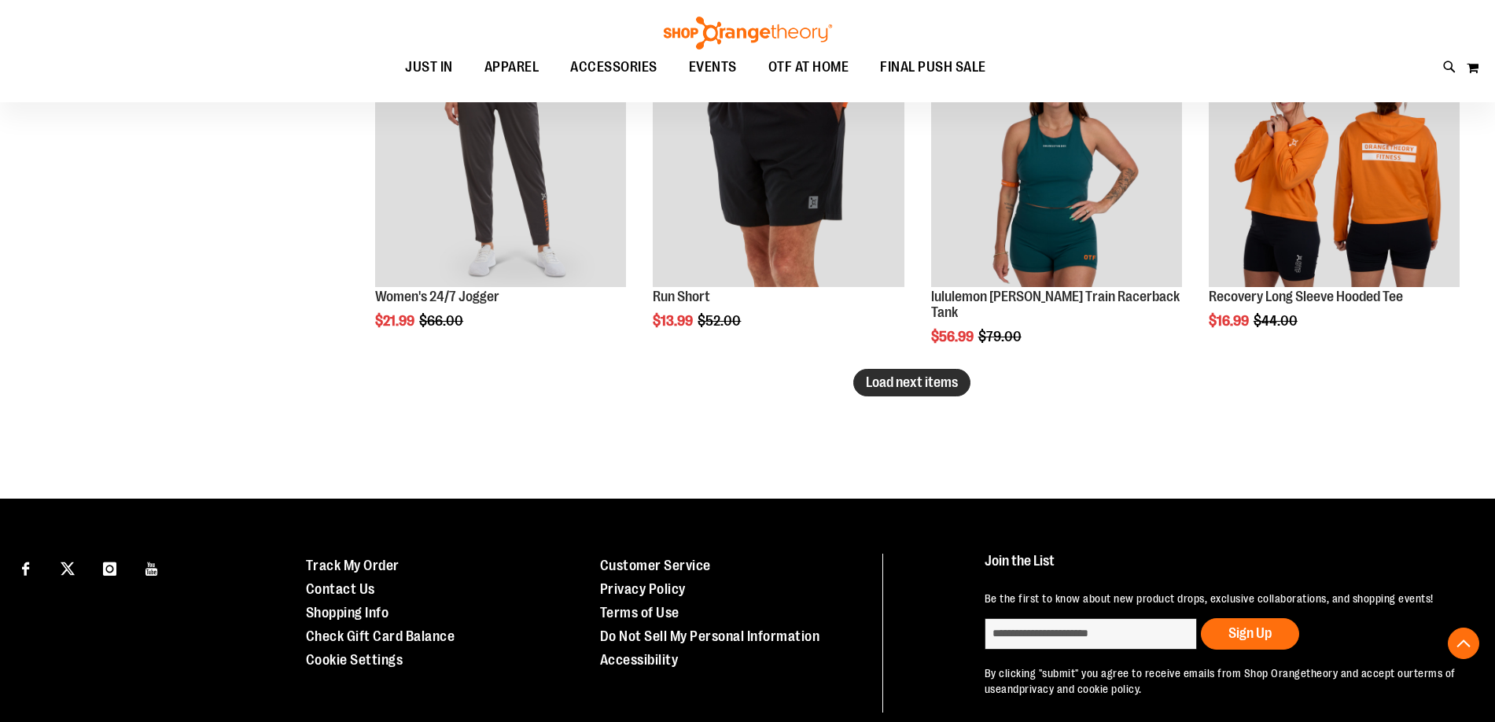
click at [932, 385] on span "Load next items" at bounding box center [912, 382] width 92 height 16
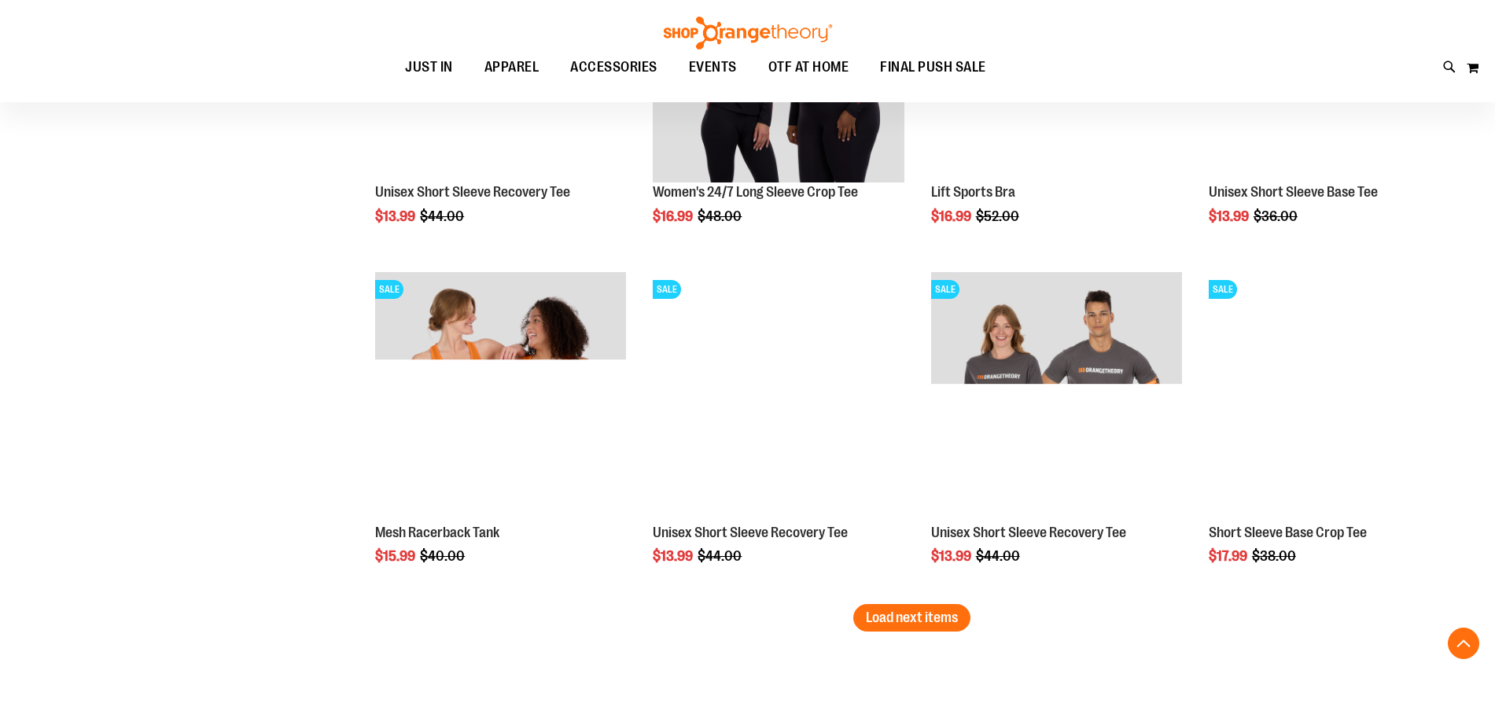
scroll to position [5662, 0]
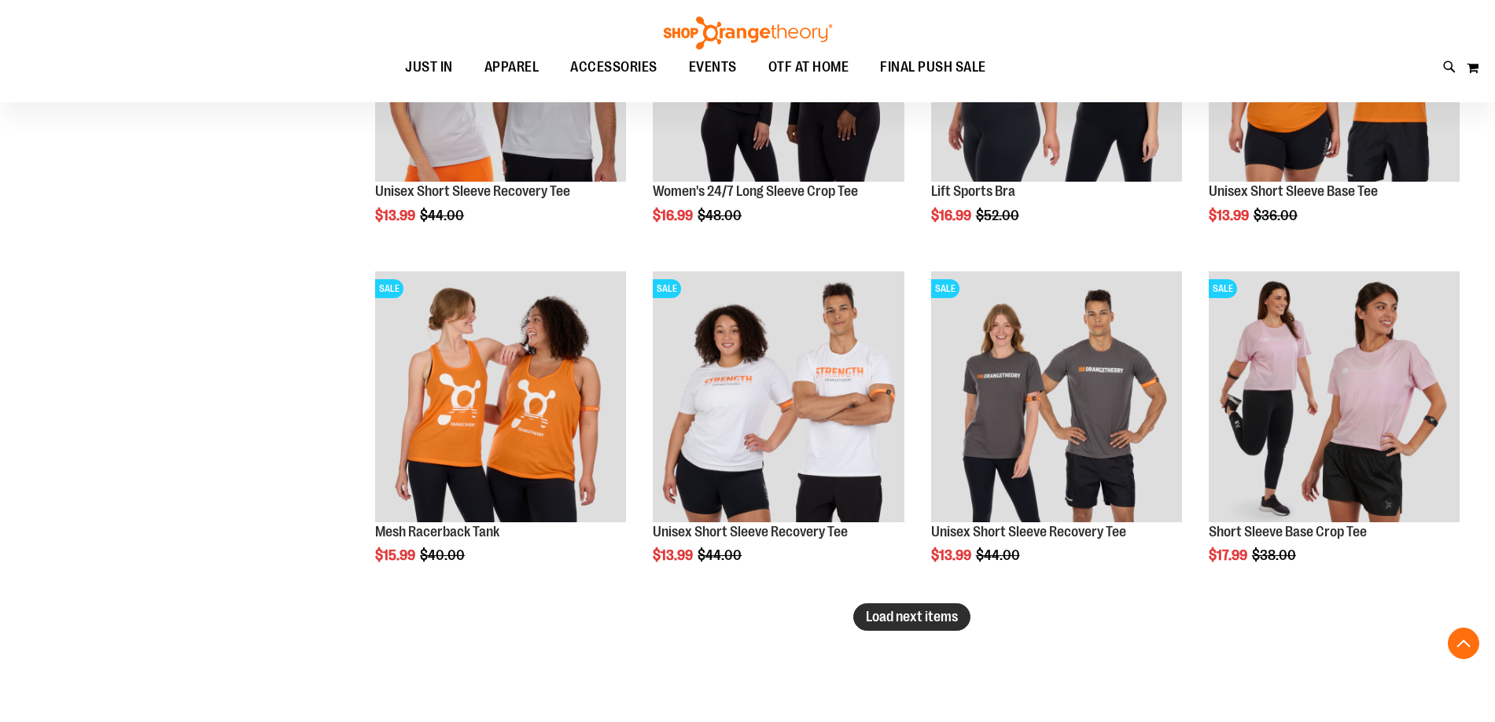
click at [911, 614] on span "Load next items" at bounding box center [912, 617] width 92 height 16
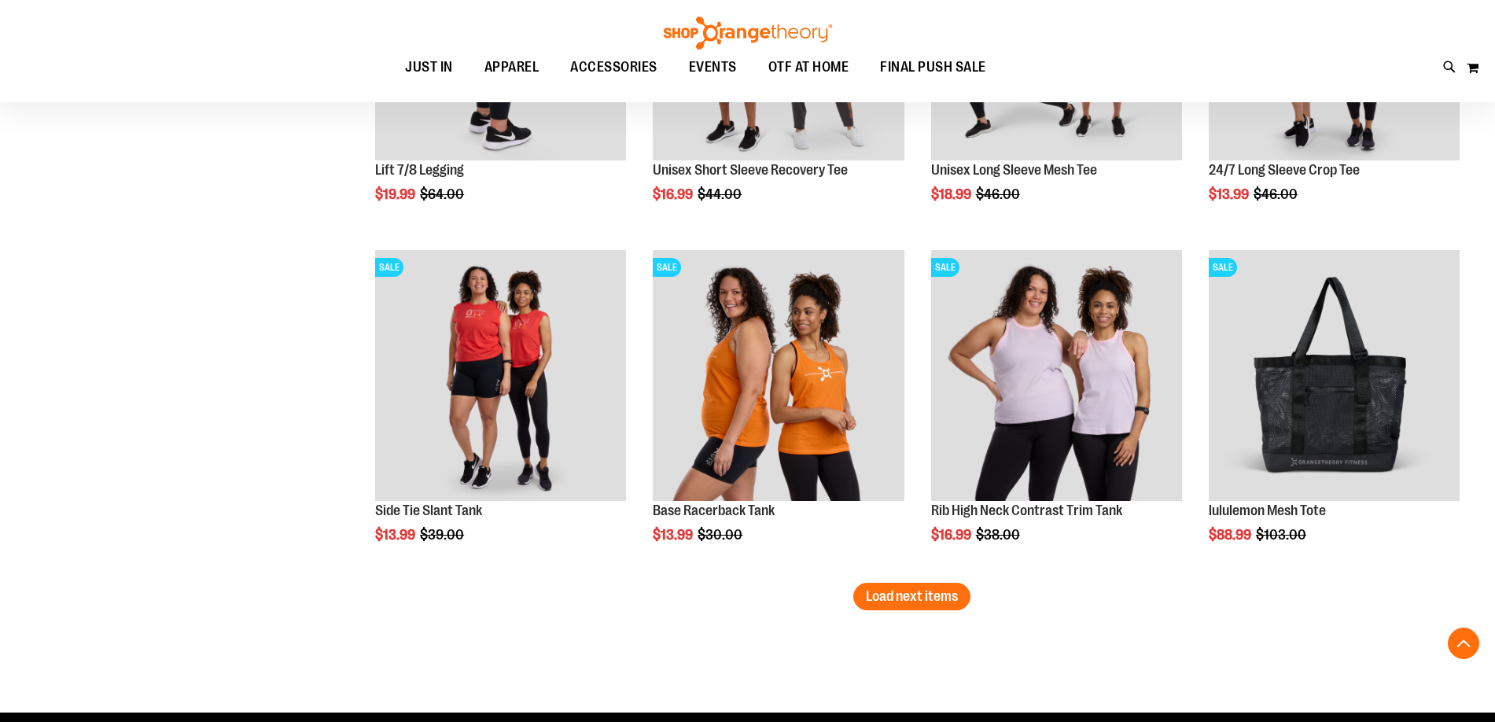
scroll to position [6763, 0]
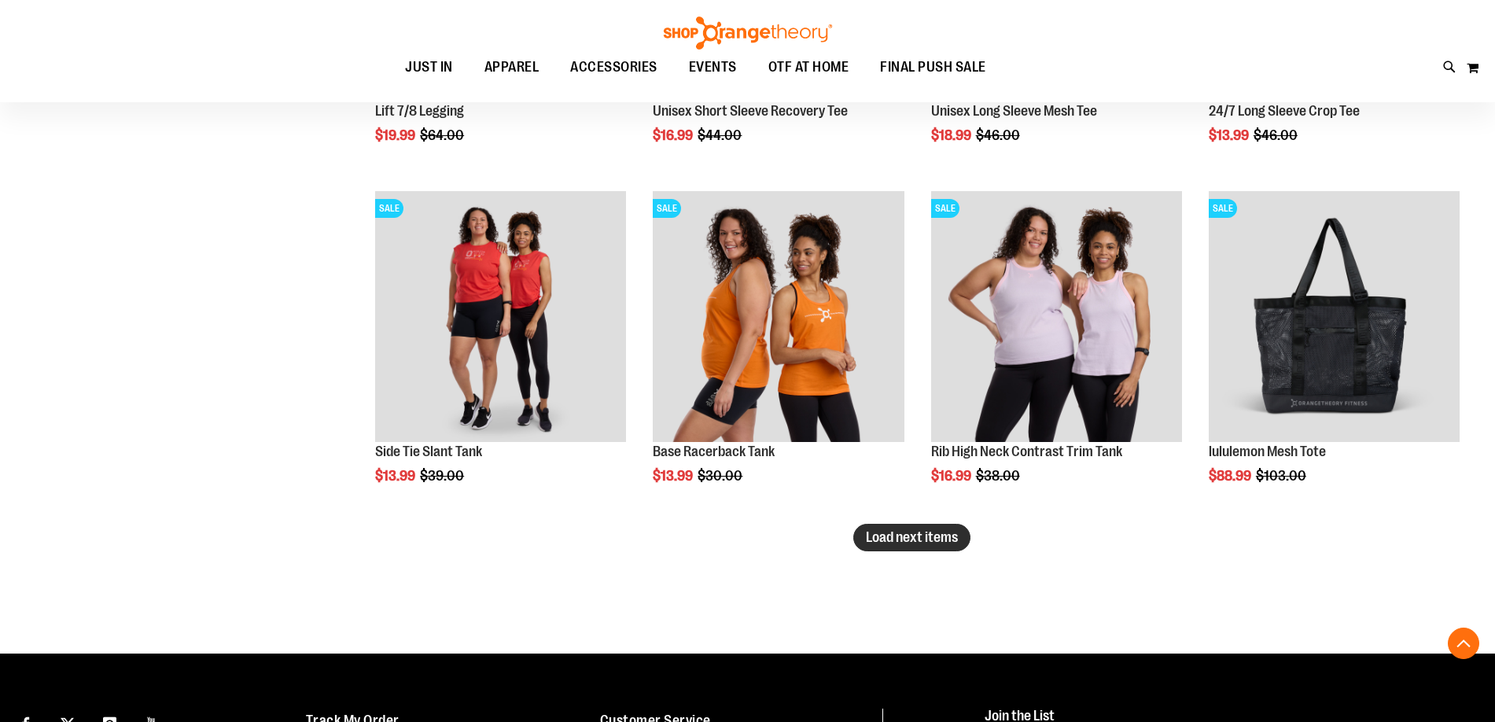
click at [931, 541] on span "Load next items" at bounding box center [912, 537] width 92 height 16
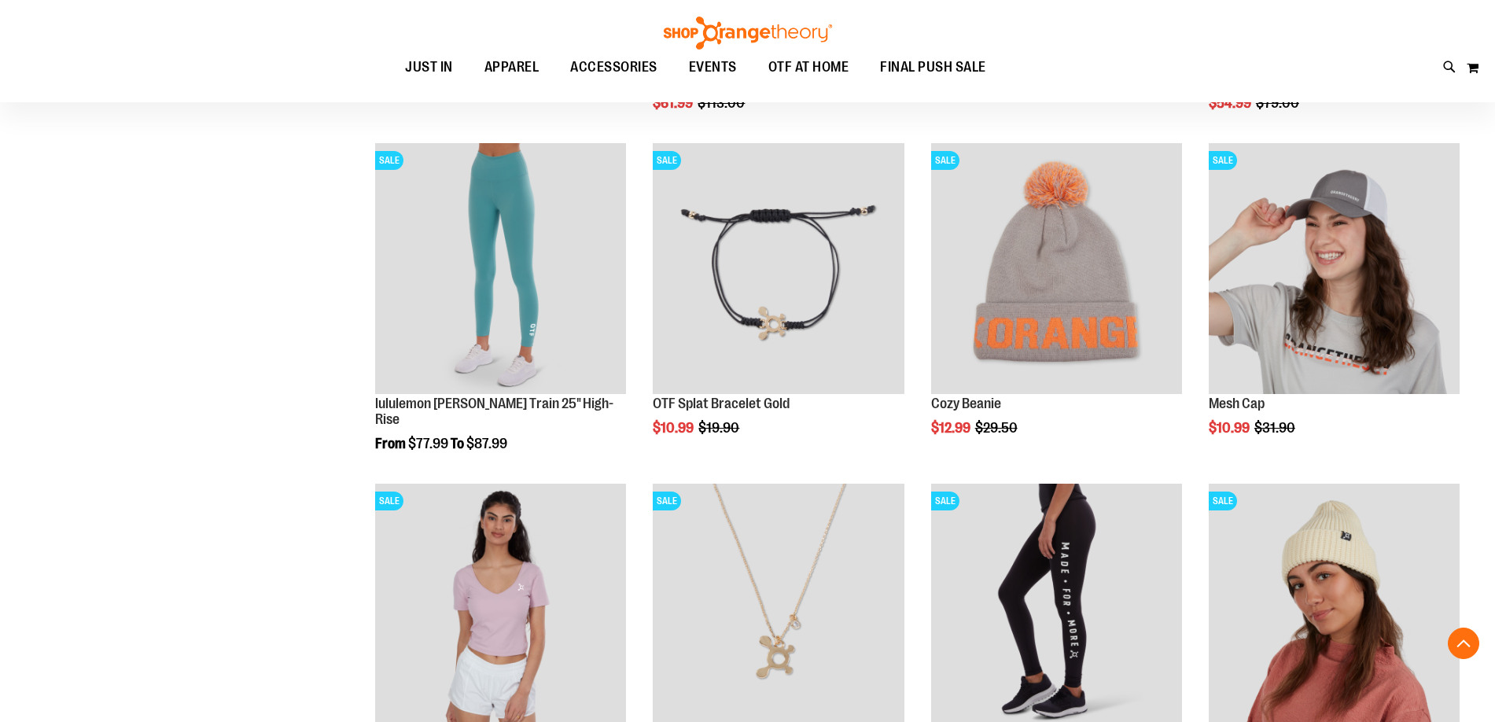
scroll to position [7700, 0]
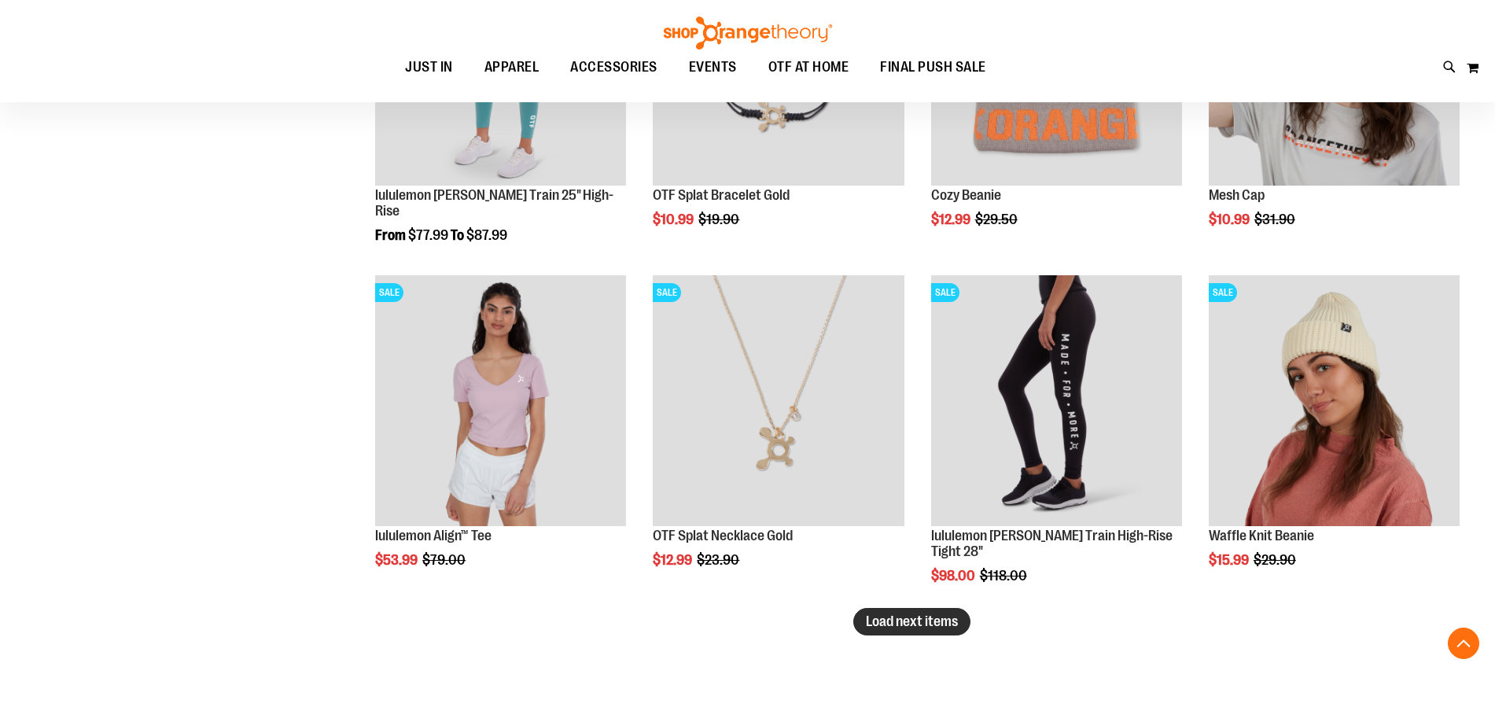
click at [890, 624] on span "Load next items" at bounding box center [912, 621] width 92 height 16
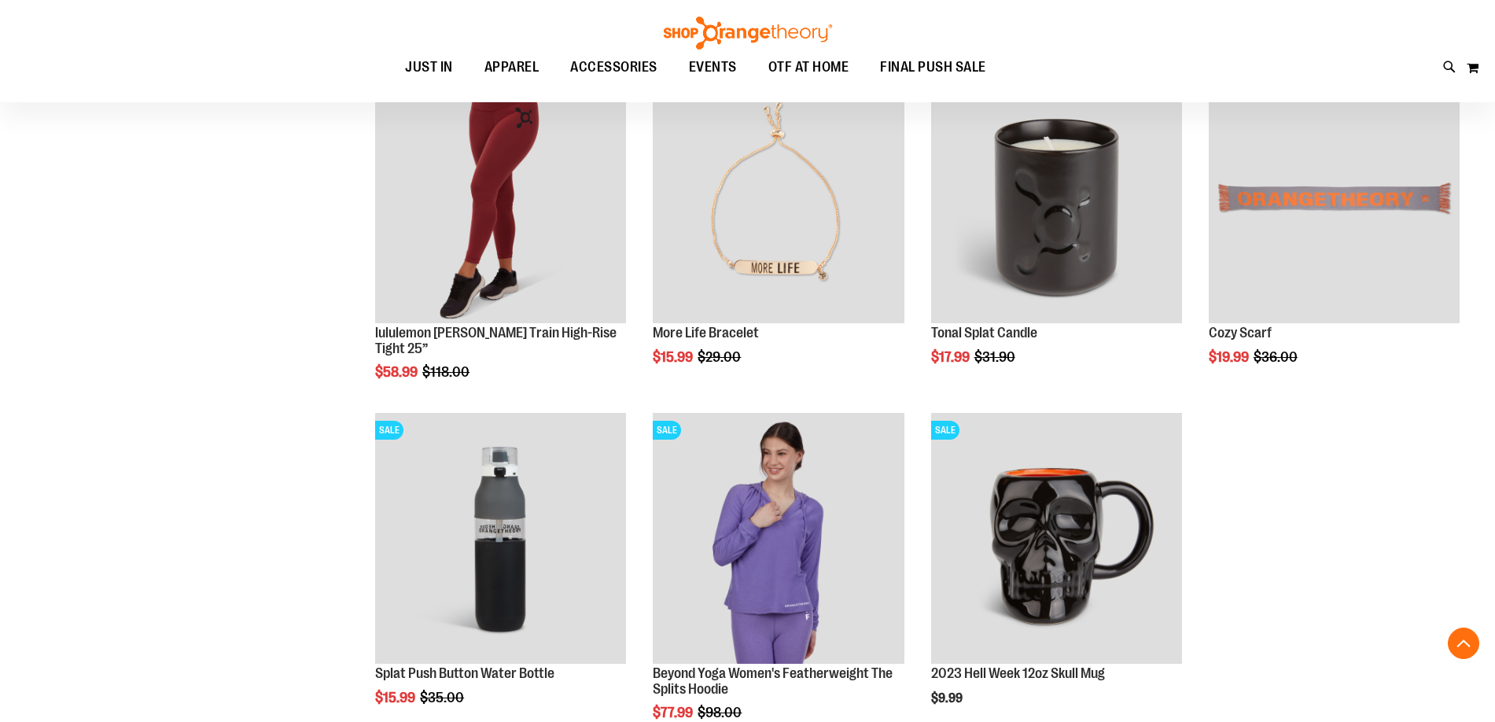
scroll to position [8093, 0]
